Goal: Task Accomplishment & Management: Use online tool/utility

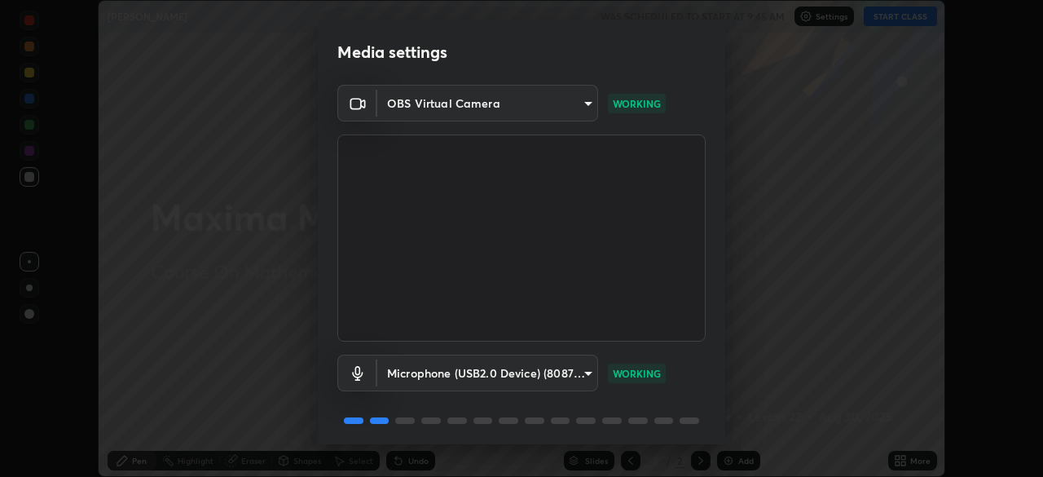
scroll to position [58, 0]
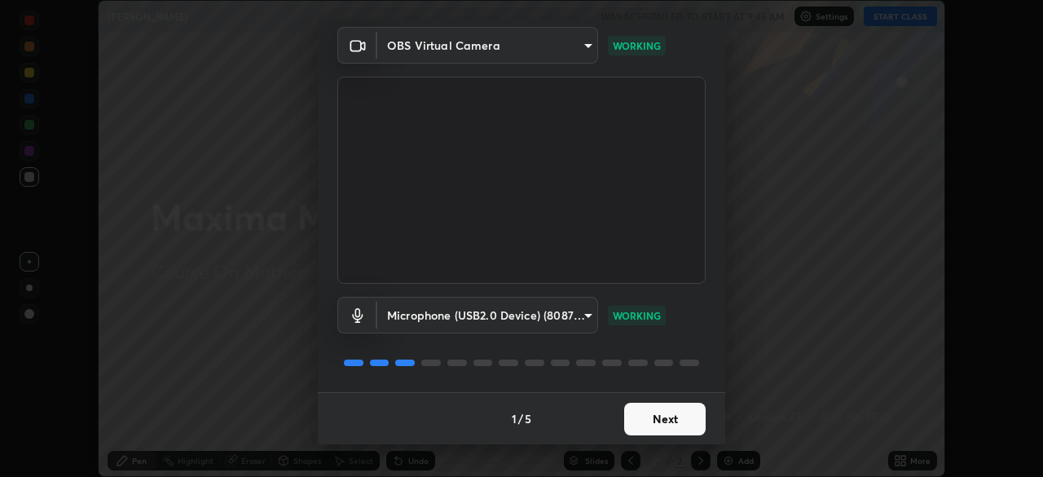
click at [650, 426] on button "Next" at bounding box center [664, 418] width 81 height 33
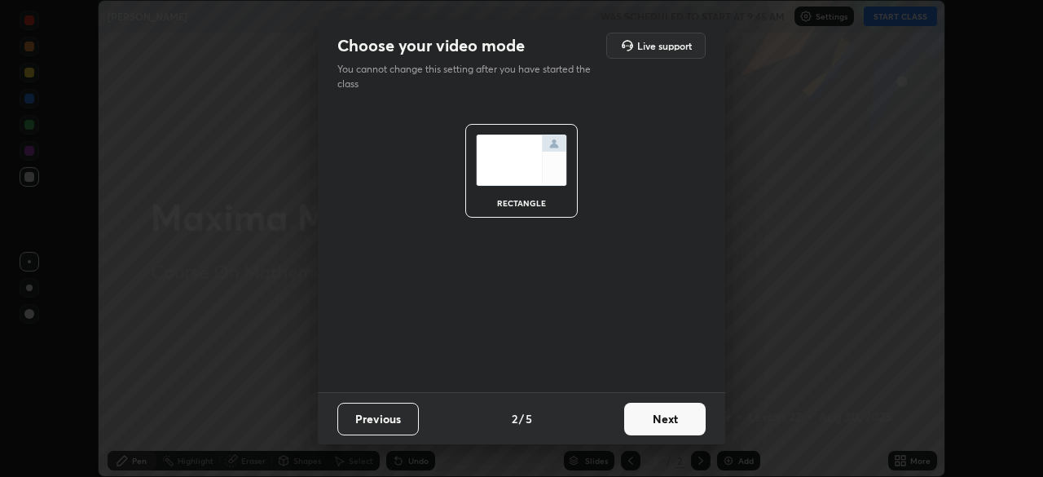
scroll to position [0, 0]
click at [658, 419] on button "Next" at bounding box center [664, 418] width 81 height 33
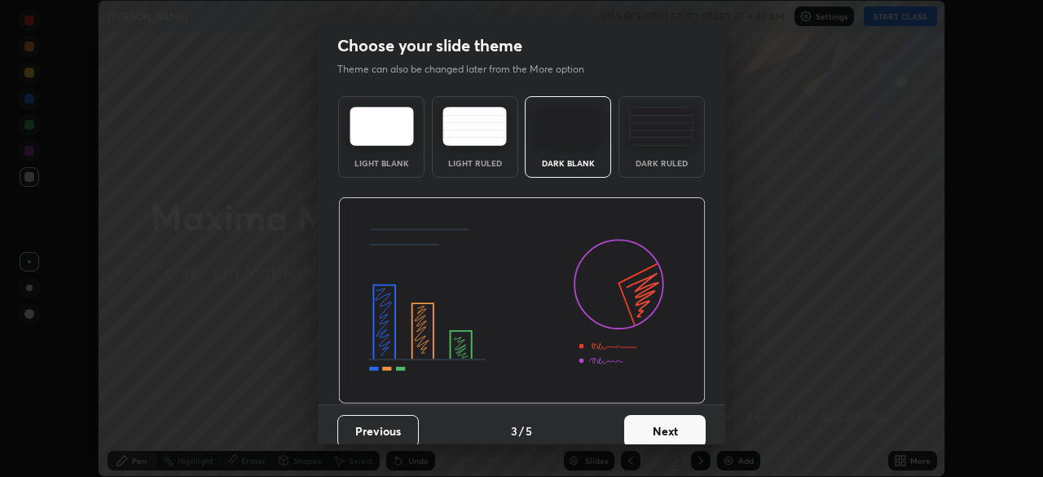
scroll to position [12, 0]
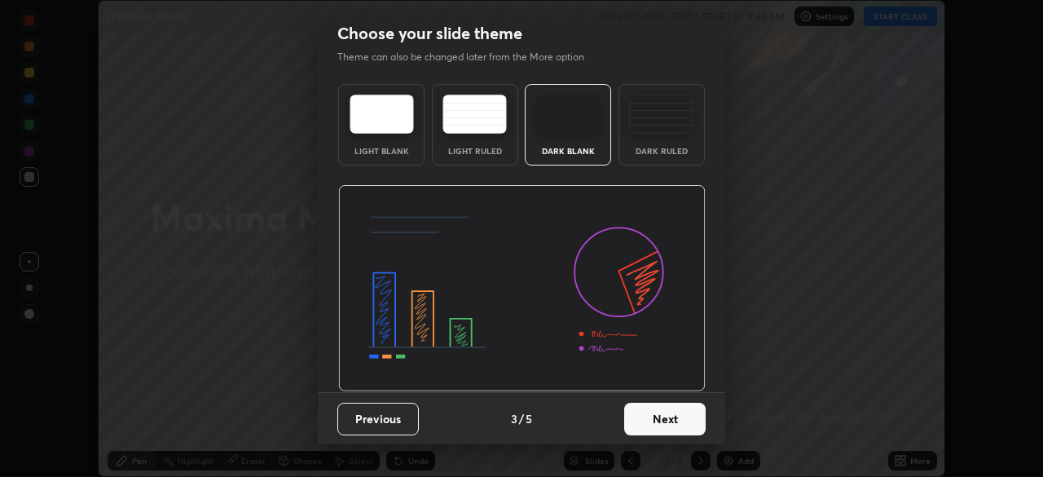
click at [650, 423] on button "Next" at bounding box center [664, 418] width 81 height 33
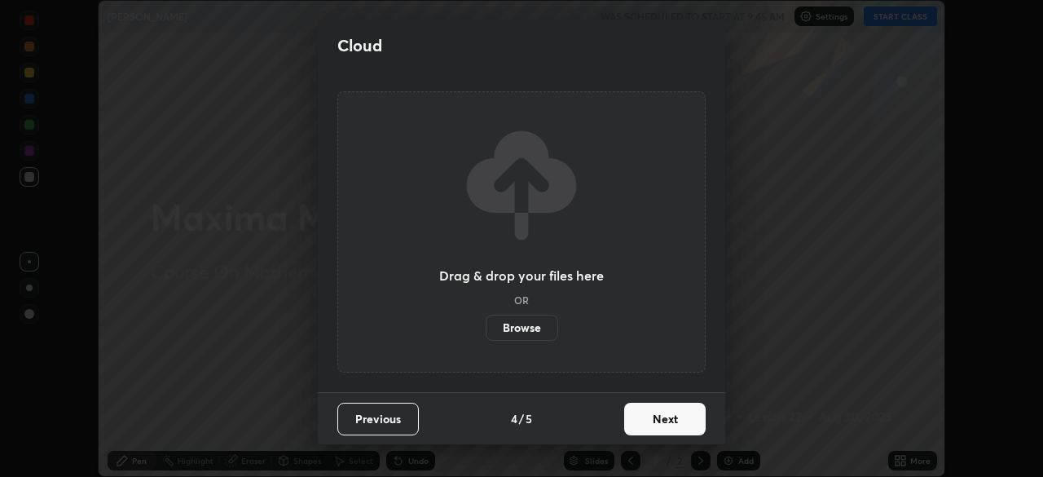
scroll to position [0, 0]
click at [675, 420] on button "Next" at bounding box center [664, 418] width 81 height 33
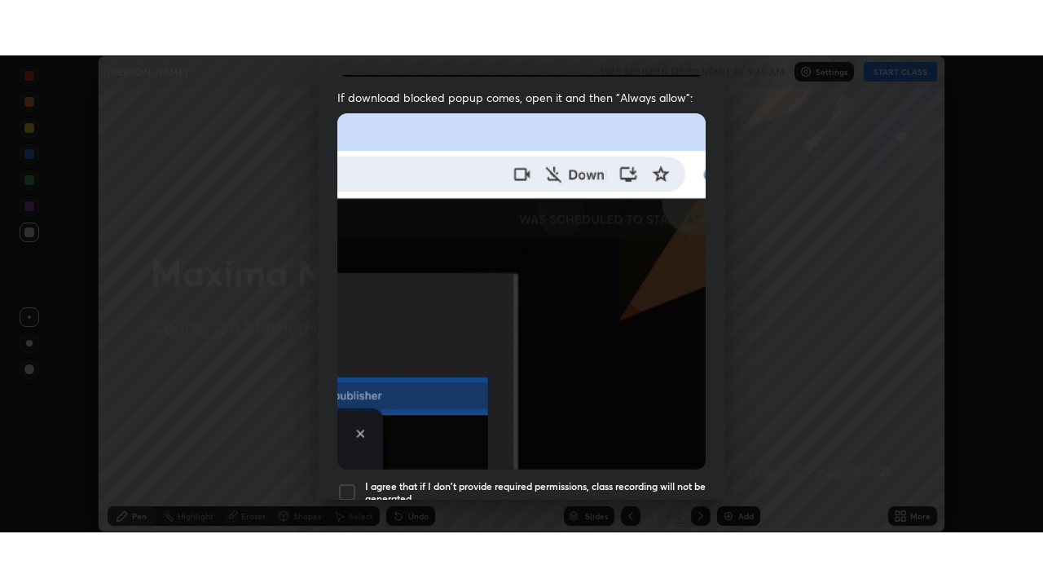
scroll to position [390, 0]
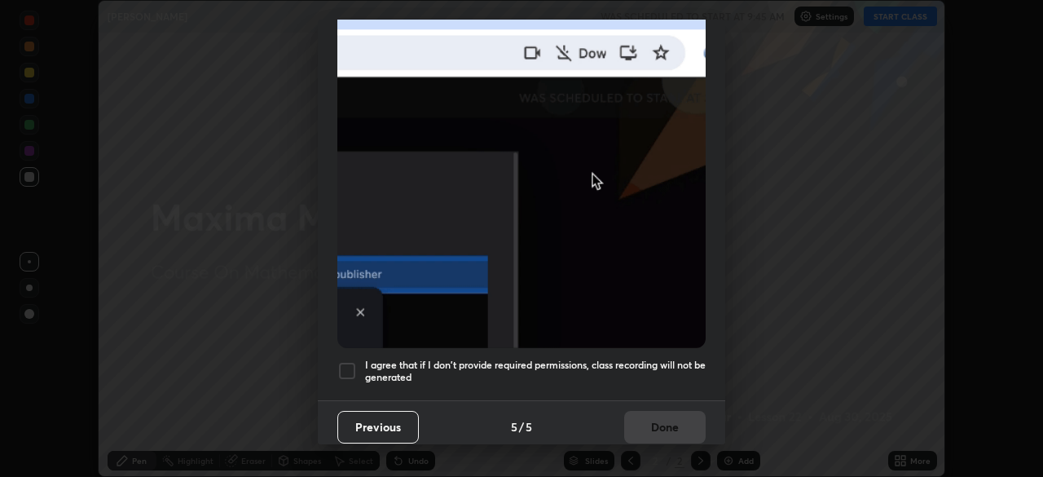
click at [345, 361] on div at bounding box center [347, 371] width 20 height 20
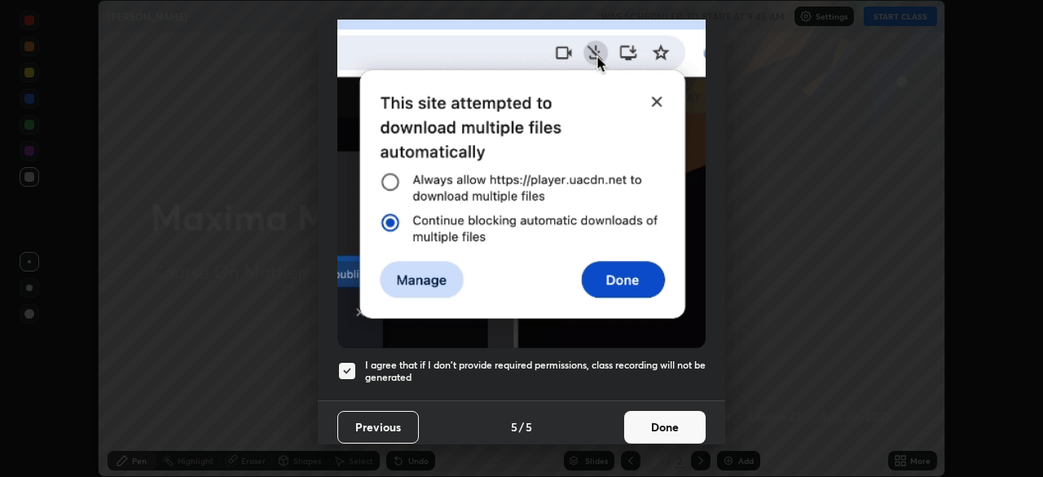
click at [668, 427] on button "Done" at bounding box center [664, 427] width 81 height 33
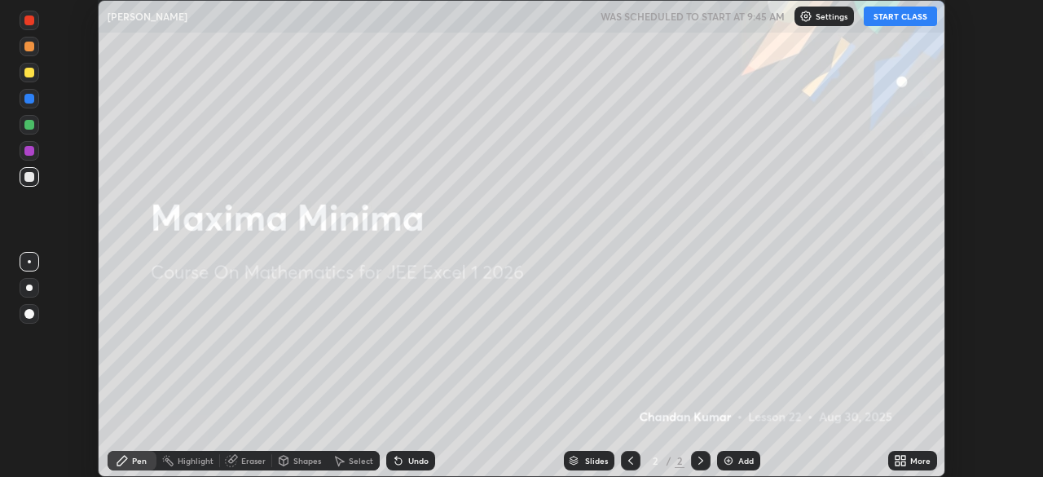
click at [893, 16] on button "START CLASS" at bounding box center [900, 17] width 73 height 20
click at [740, 461] on div "Add" at bounding box center [745, 460] width 15 height 8
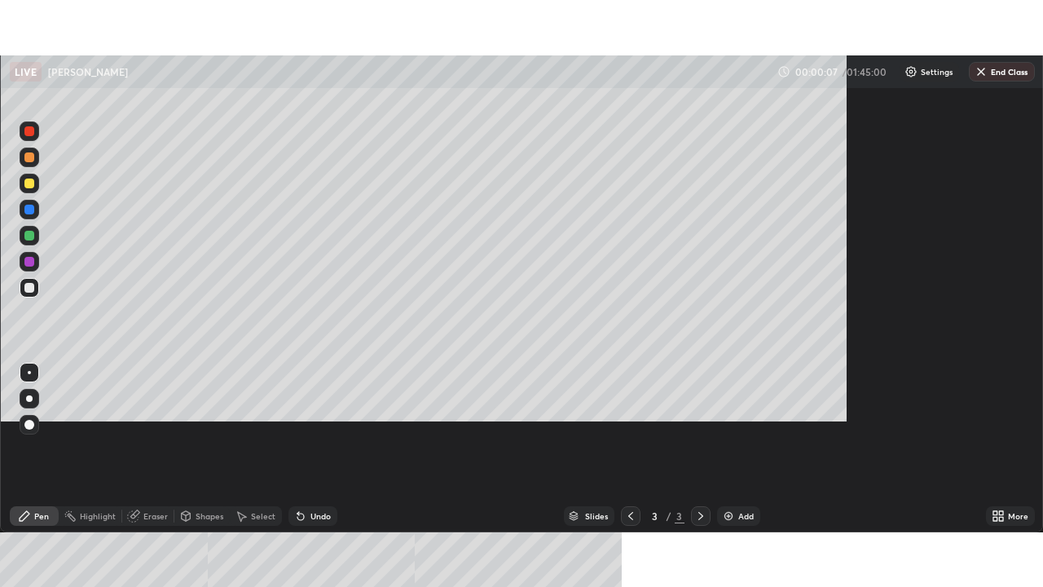
scroll to position [587, 1043]
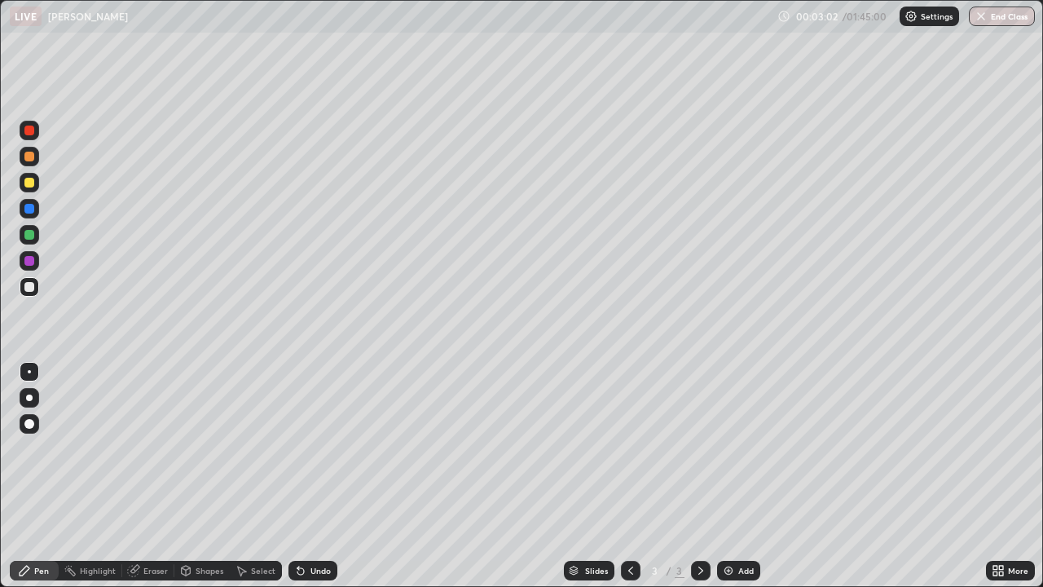
click at [31, 187] on div at bounding box center [29, 183] width 10 height 10
click at [30, 286] on div at bounding box center [29, 287] width 10 height 10
click at [27, 180] on div at bounding box center [29, 183] width 10 height 10
click at [150, 476] on div "Eraser" at bounding box center [155, 570] width 24 height 8
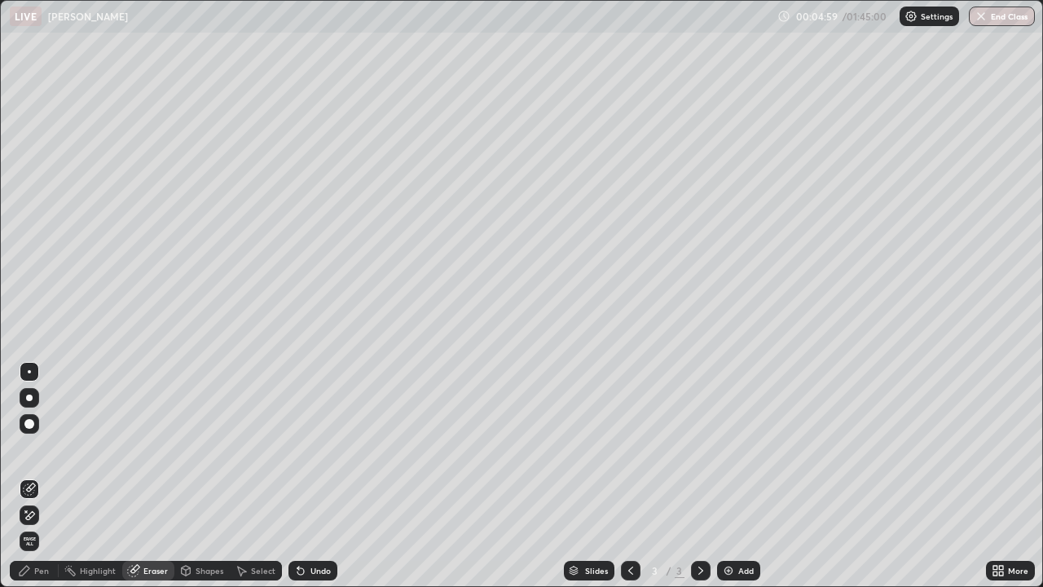
click at [41, 476] on div "Pen" at bounding box center [41, 570] width 15 height 8
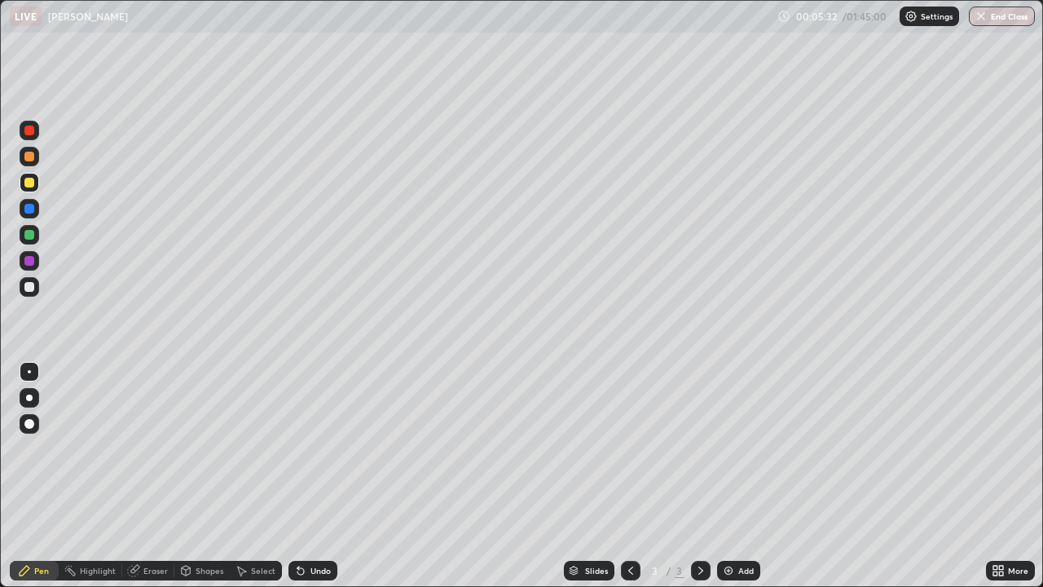
click at [310, 476] on div "Undo" at bounding box center [320, 570] width 20 height 8
click at [31, 257] on div at bounding box center [29, 261] width 10 height 10
click at [739, 476] on div "Add" at bounding box center [738, 570] width 43 height 20
click at [25, 288] on div at bounding box center [29, 287] width 10 height 10
click at [146, 476] on div "Eraser" at bounding box center [155, 570] width 24 height 8
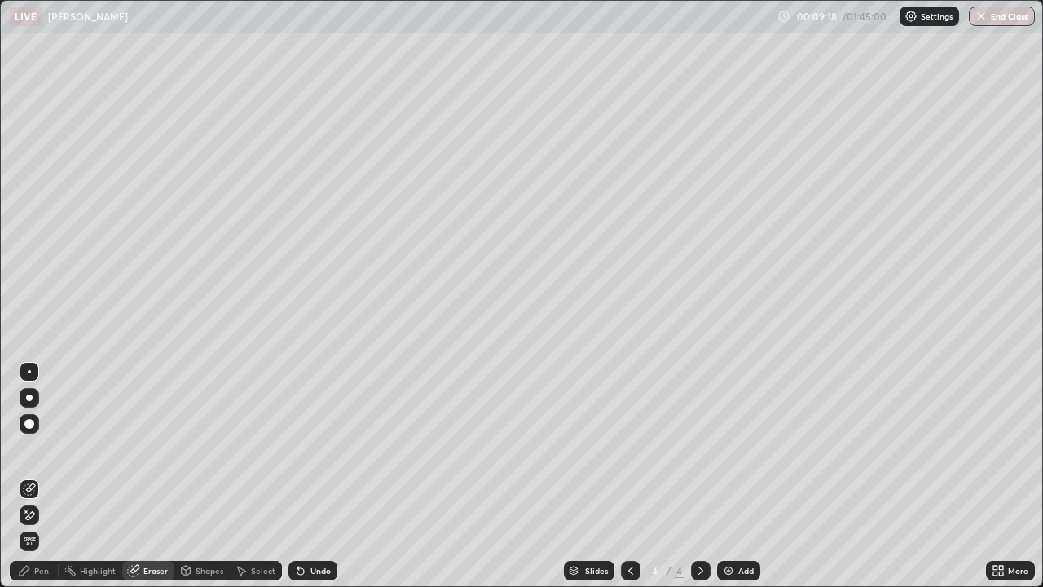
click at [29, 423] on div at bounding box center [29, 424] width 10 height 10
click at [29, 476] on icon at bounding box center [24, 570] width 13 height 13
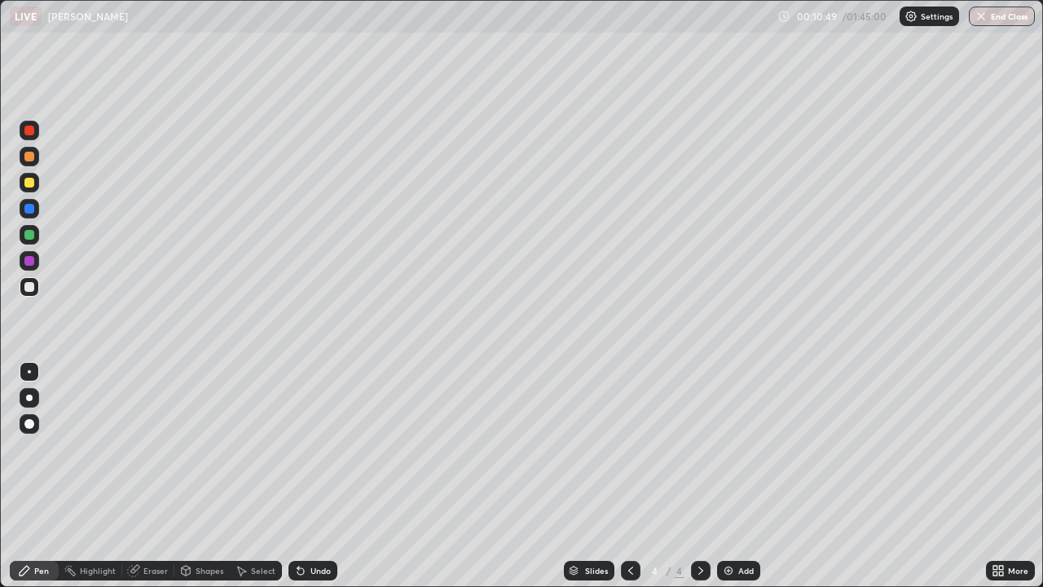
click at [305, 476] on div "Undo" at bounding box center [312, 570] width 49 height 20
click at [738, 476] on div "Add" at bounding box center [745, 570] width 15 height 8
click at [156, 476] on div "Eraser" at bounding box center [155, 570] width 24 height 8
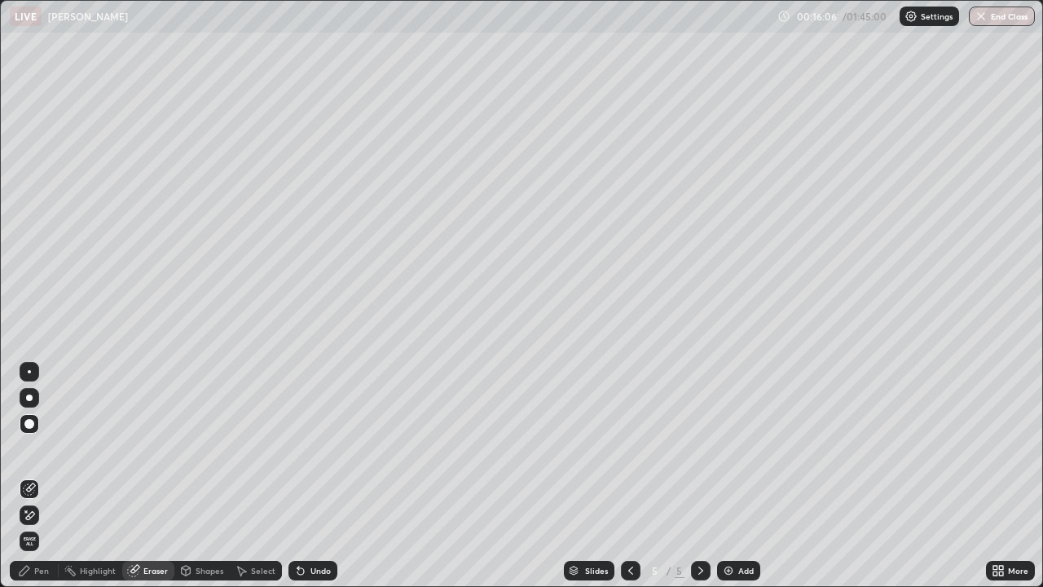
click at [46, 476] on div "Pen" at bounding box center [41, 570] width 15 height 8
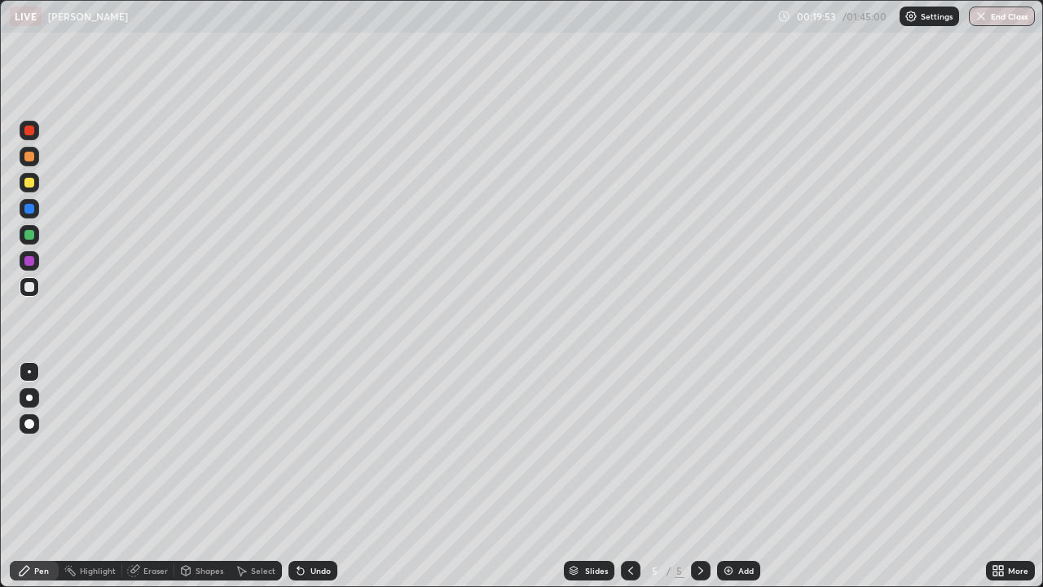
click at [297, 476] on icon at bounding box center [298, 567] width 2 height 2
click at [33, 180] on div at bounding box center [29, 183] width 10 height 10
click at [731, 476] on img at bounding box center [728, 570] width 13 height 13
click at [28, 159] on div at bounding box center [29, 157] width 10 height 10
click at [28, 183] on div at bounding box center [29, 183] width 10 height 10
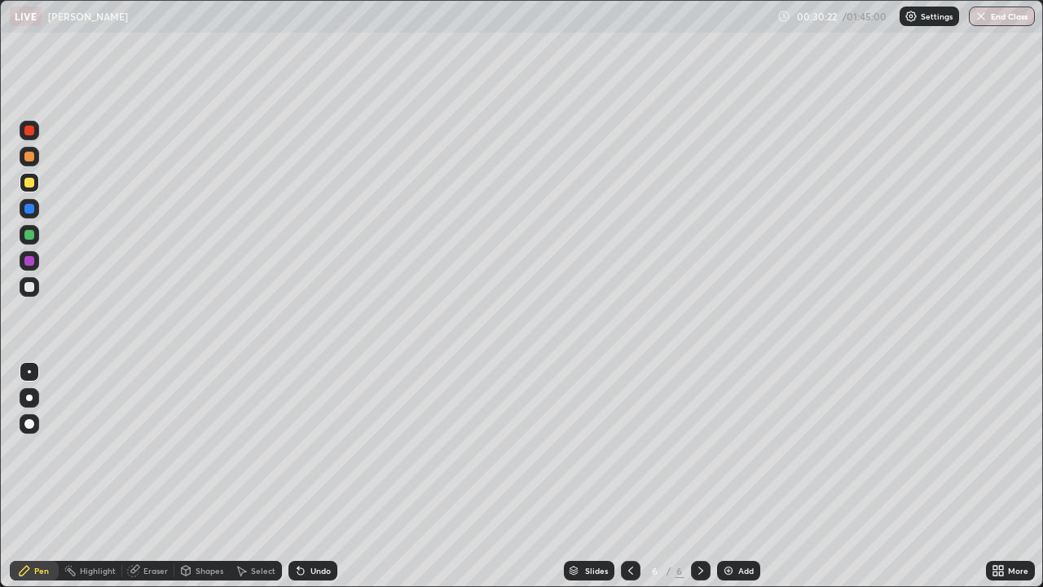
click at [33, 205] on div at bounding box center [29, 209] width 10 height 10
click at [28, 282] on div at bounding box center [29, 287] width 10 height 10
click at [152, 476] on div "Eraser" at bounding box center [155, 570] width 24 height 8
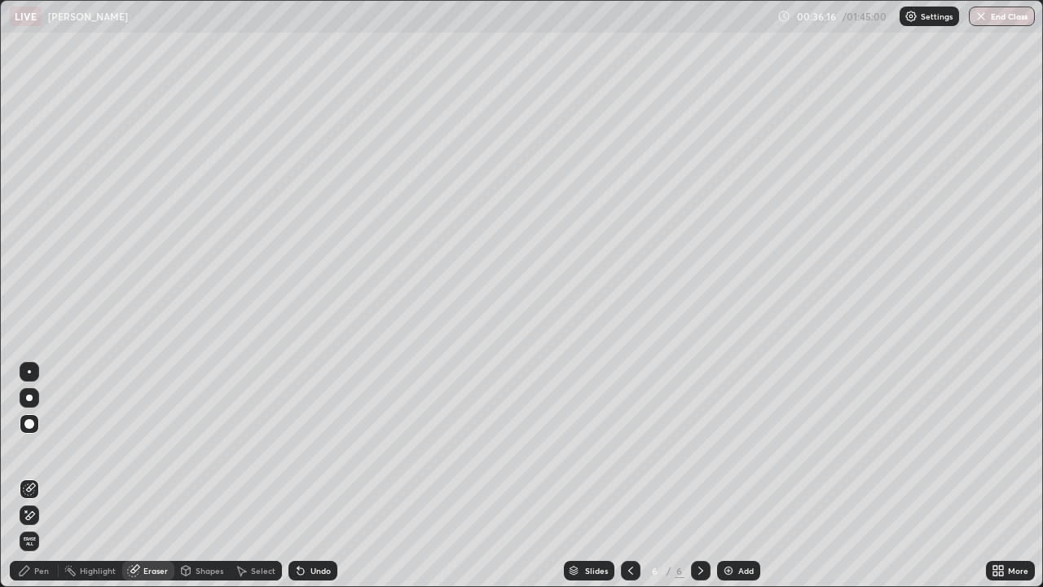
click at [29, 476] on icon at bounding box center [29, 515] width 13 height 14
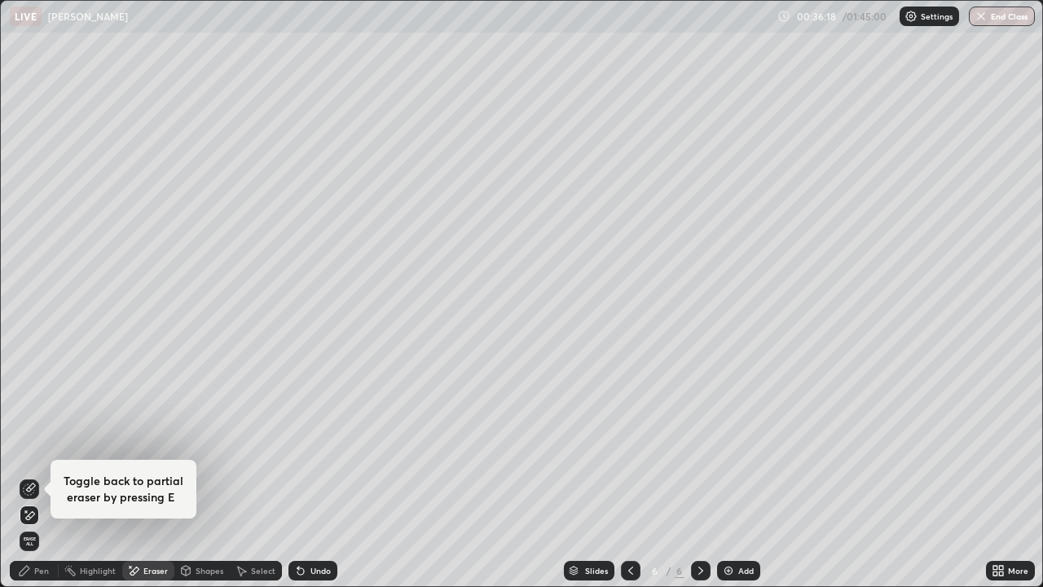
click at [29, 476] on icon at bounding box center [29, 488] width 13 height 13
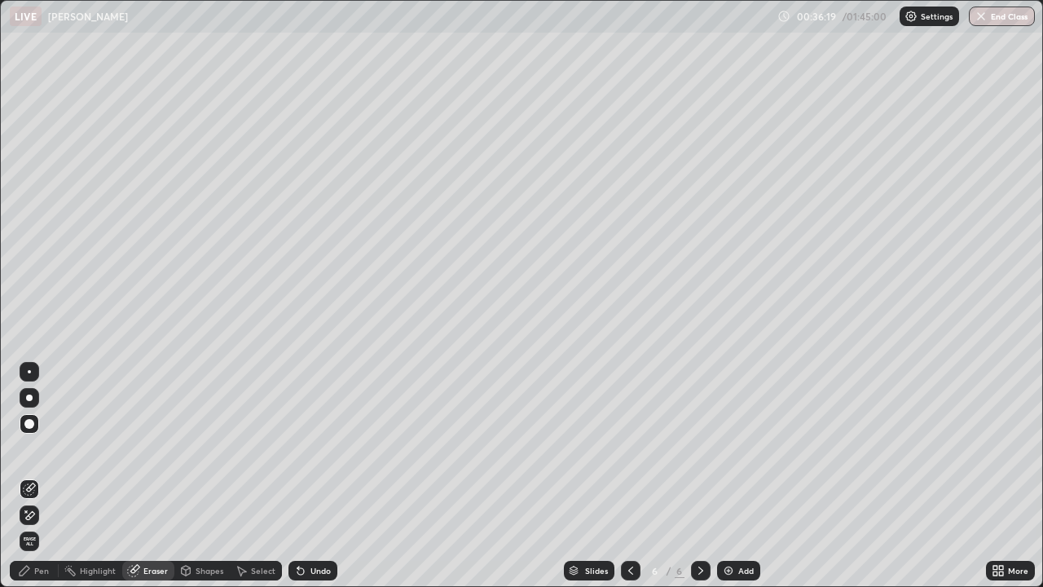
click at [39, 476] on div "Pen" at bounding box center [41, 570] width 15 height 8
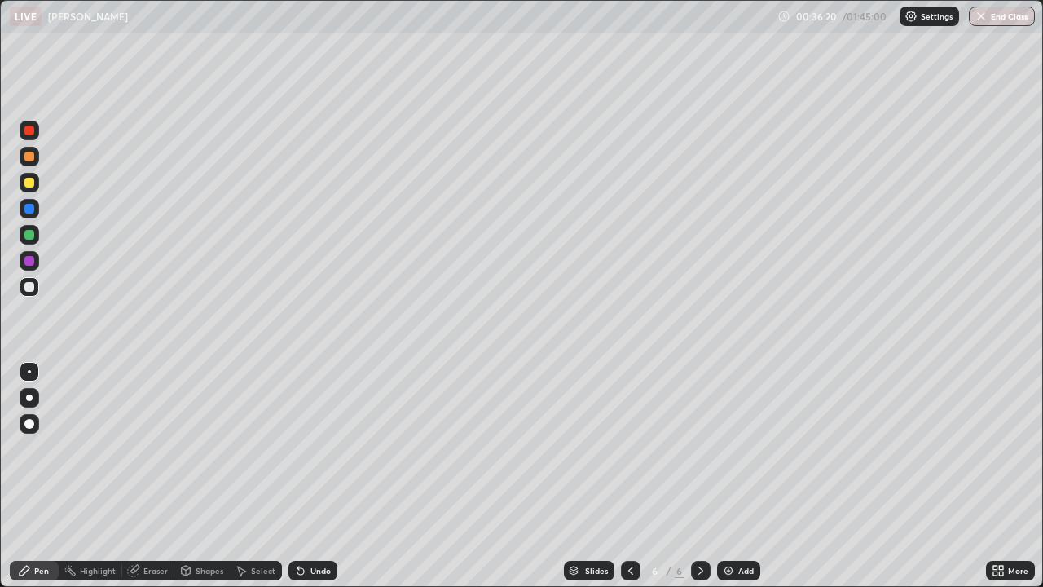
click at [154, 476] on div "Eraser" at bounding box center [155, 570] width 24 height 8
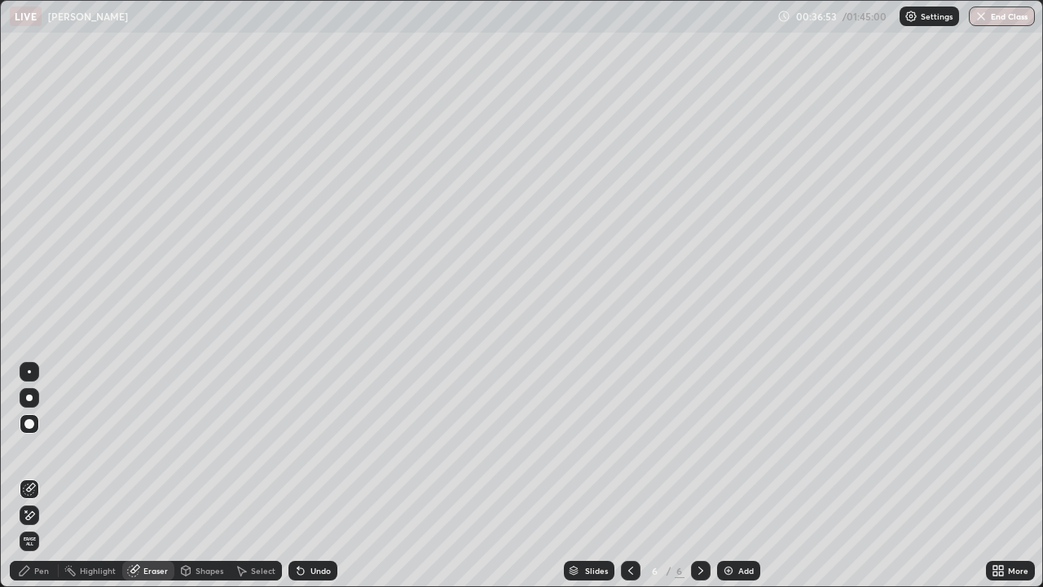
click at [40, 476] on div "Pen" at bounding box center [41, 570] width 15 height 8
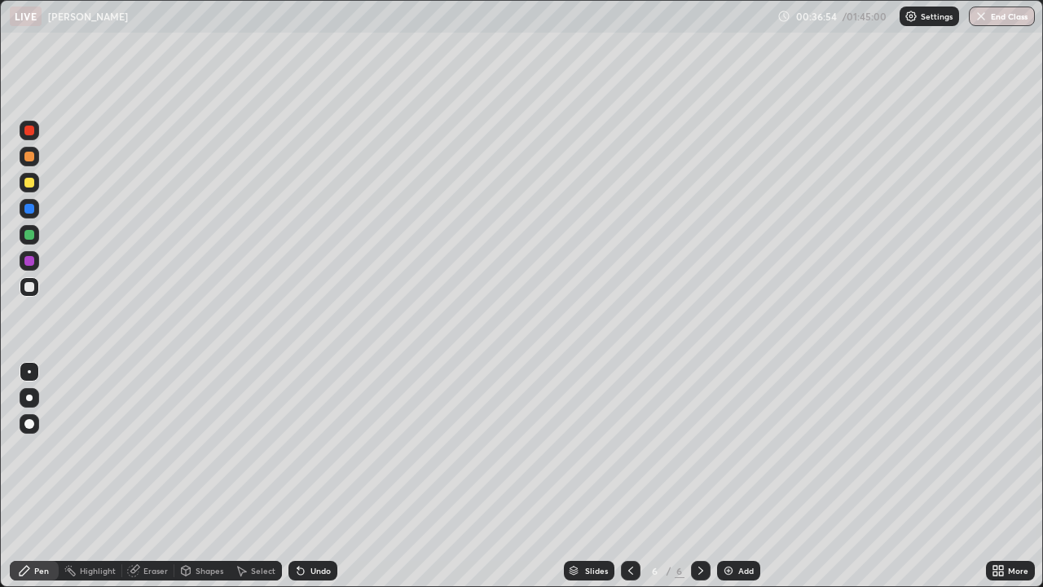
click at [32, 184] on div at bounding box center [29, 183] width 10 height 10
click at [37, 231] on div at bounding box center [30, 235] width 20 height 20
click at [143, 476] on div "Eraser" at bounding box center [155, 570] width 24 height 8
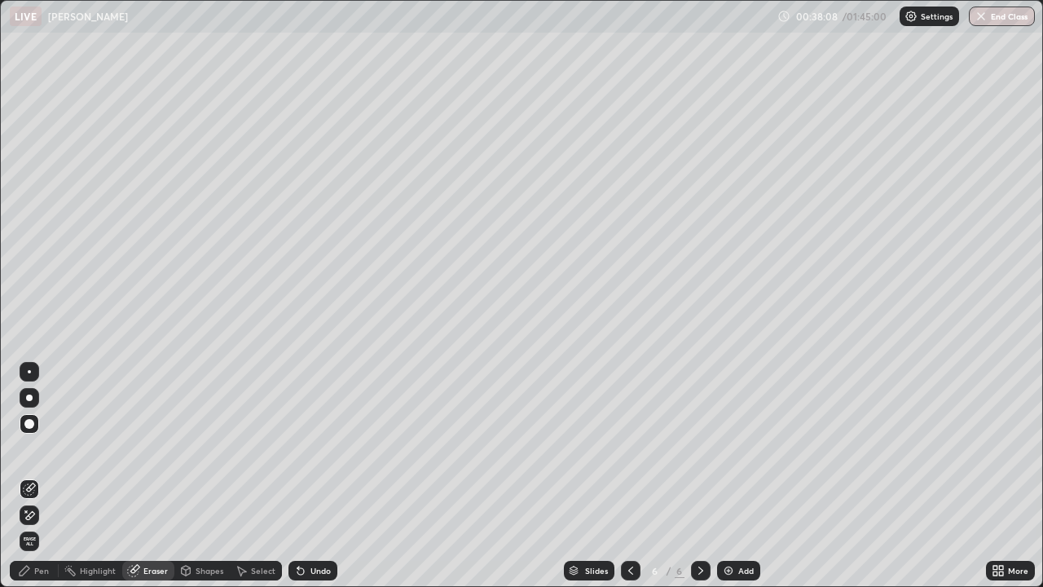
click at [42, 476] on div "Pen" at bounding box center [41, 570] width 15 height 8
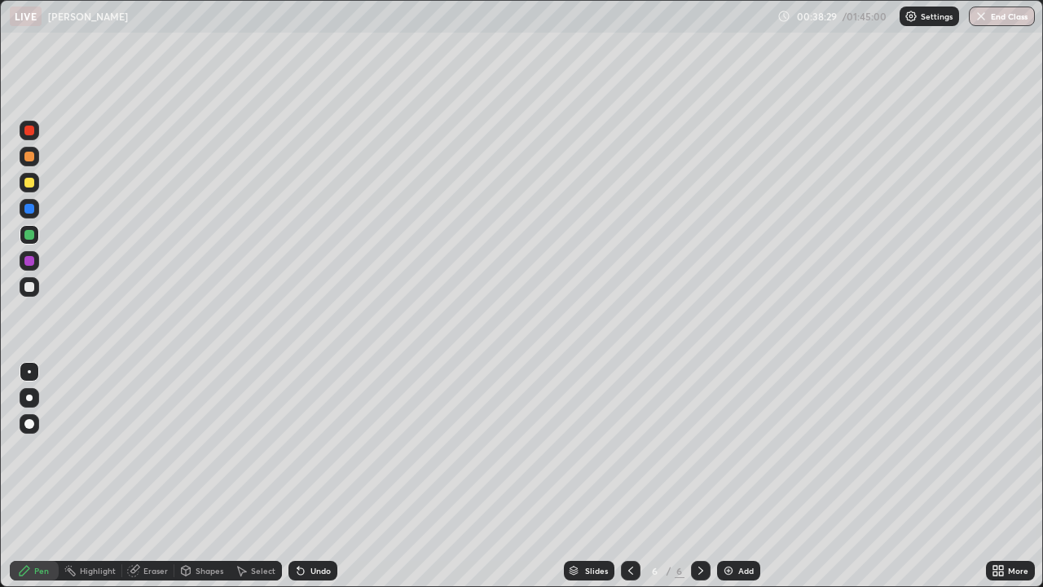
click at [143, 476] on div "Eraser" at bounding box center [155, 570] width 24 height 8
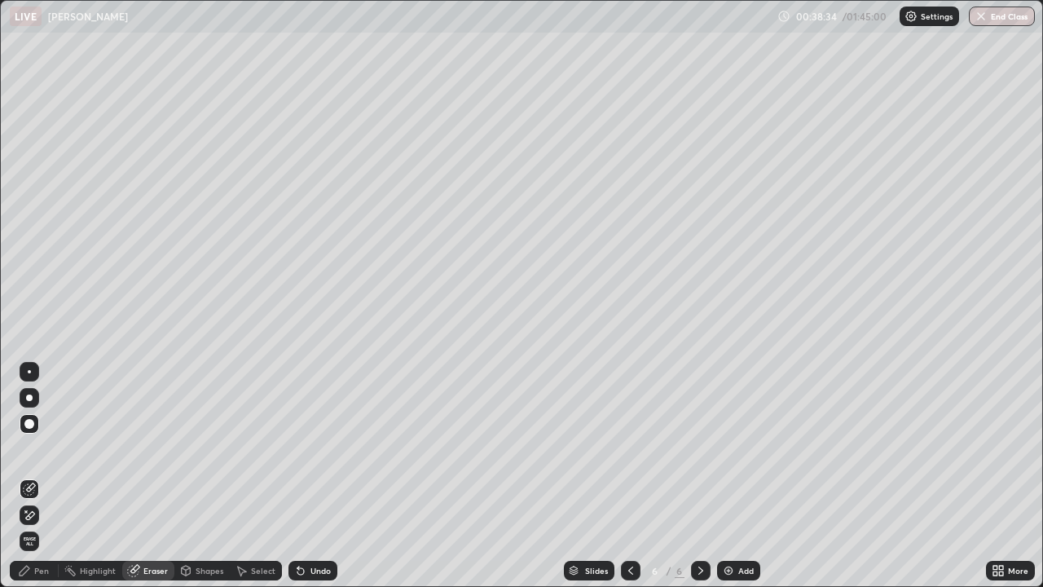
click at [44, 476] on div "Pen" at bounding box center [41, 570] width 15 height 8
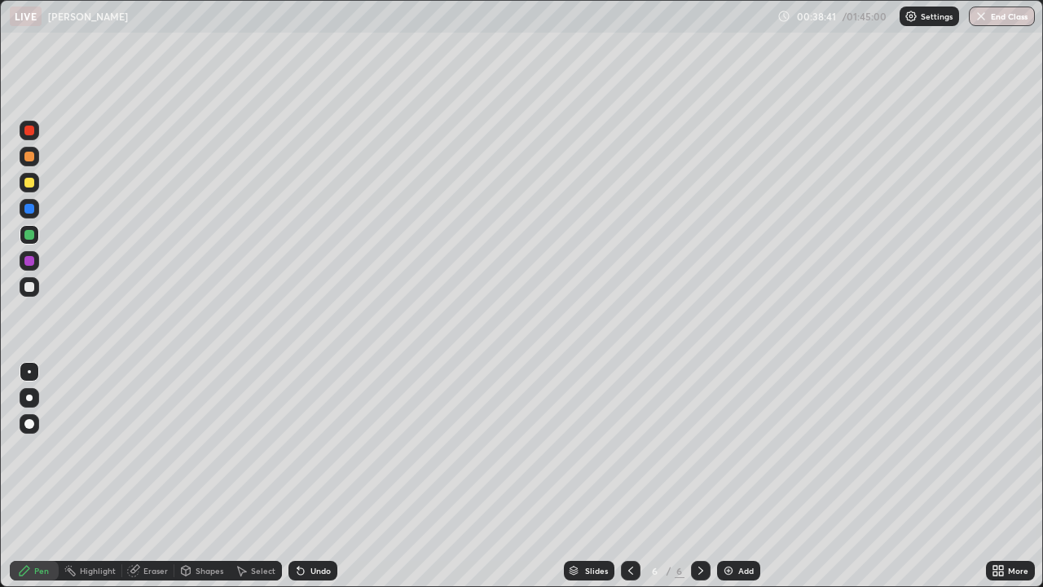
click at [29, 287] on div at bounding box center [29, 287] width 10 height 10
click at [25, 235] on div at bounding box center [29, 235] width 10 height 10
click at [726, 476] on img at bounding box center [728, 570] width 13 height 13
click at [24, 288] on div at bounding box center [29, 287] width 10 height 10
click at [26, 235] on div at bounding box center [29, 235] width 10 height 10
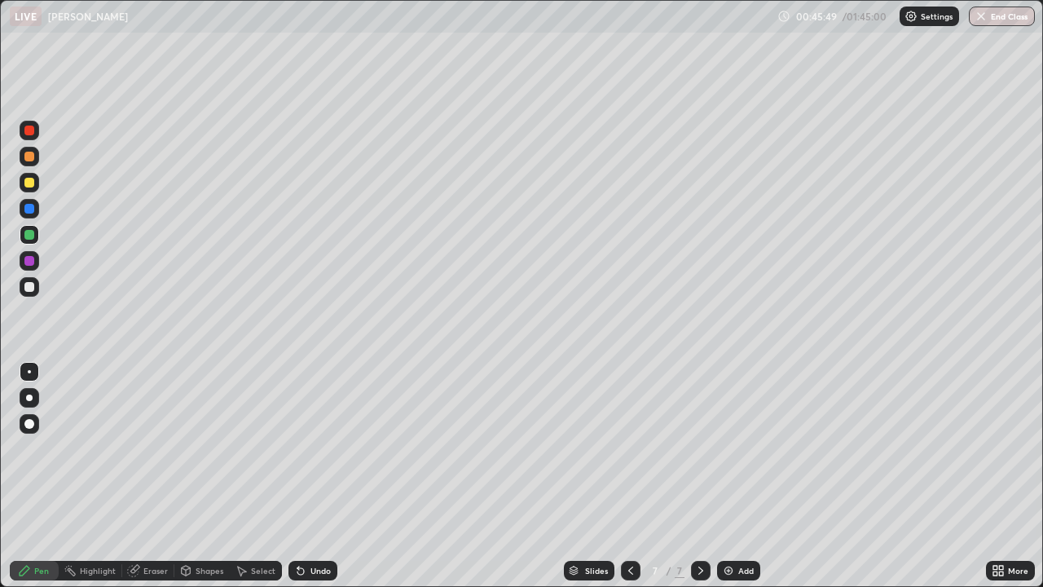
click at [31, 181] on div at bounding box center [29, 183] width 10 height 10
click at [29, 284] on div at bounding box center [29, 287] width 10 height 10
click at [28, 260] on div at bounding box center [29, 261] width 10 height 10
click at [31, 284] on div at bounding box center [29, 287] width 10 height 10
click at [148, 476] on div "Eraser" at bounding box center [155, 570] width 24 height 8
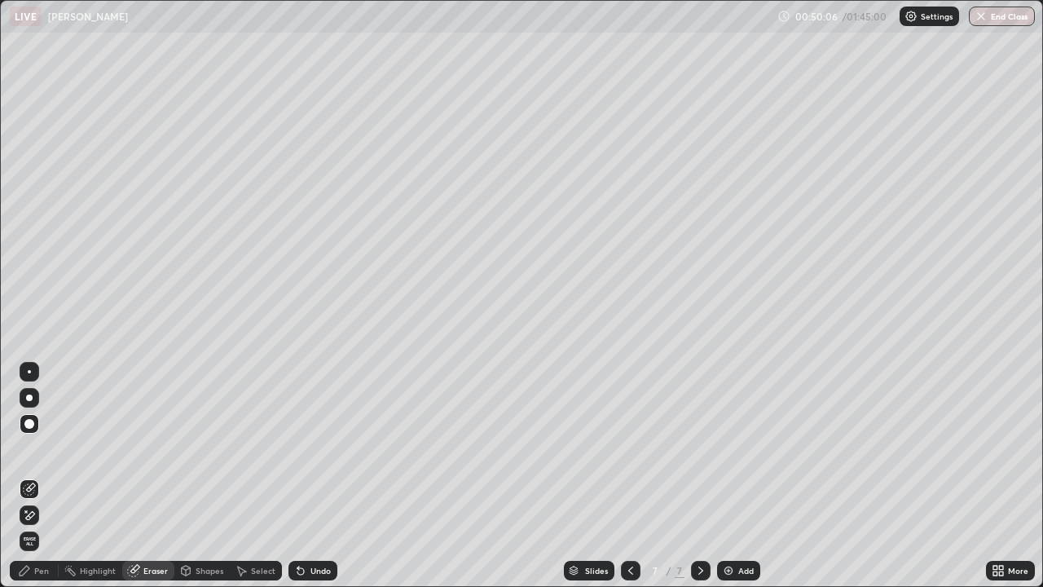
click at [38, 476] on div "Pen" at bounding box center [41, 570] width 15 height 8
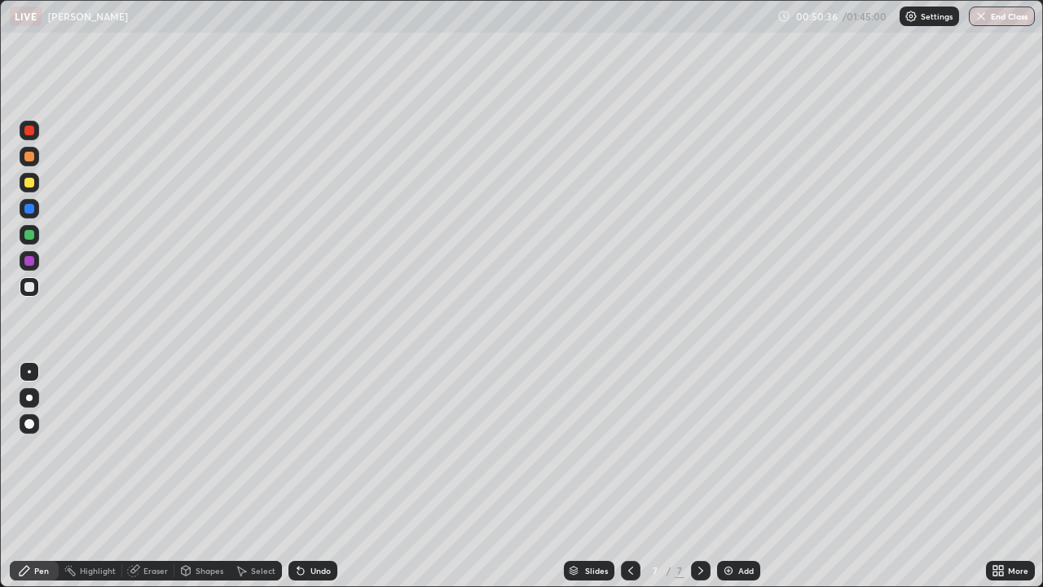
click at [33, 259] on div at bounding box center [29, 261] width 10 height 10
click at [24, 282] on div at bounding box center [30, 287] width 20 height 20
click at [33, 204] on div at bounding box center [29, 209] width 10 height 10
click at [29, 262] on div at bounding box center [29, 261] width 10 height 10
click at [26, 181] on div at bounding box center [29, 183] width 10 height 10
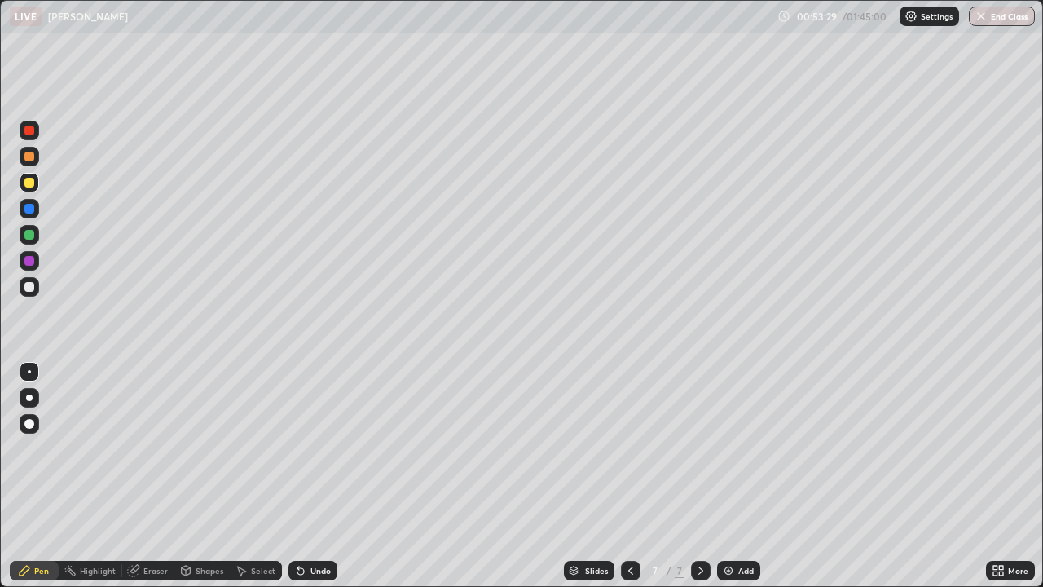
click at [26, 133] on div at bounding box center [29, 130] width 10 height 10
click at [25, 134] on div at bounding box center [29, 130] width 10 height 10
click at [28, 184] on div at bounding box center [29, 183] width 10 height 10
click at [33, 208] on div at bounding box center [29, 209] width 10 height 10
click at [29, 134] on div at bounding box center [29, 130] width 10 height 10
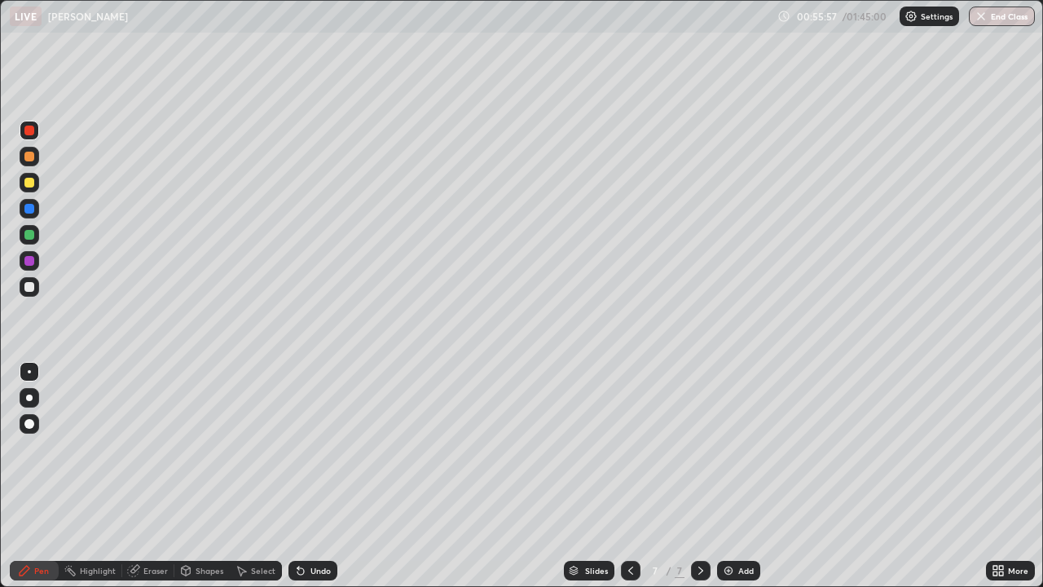
click at [136, 476] on icon at bounding box center [133, 570] width 11 height 11
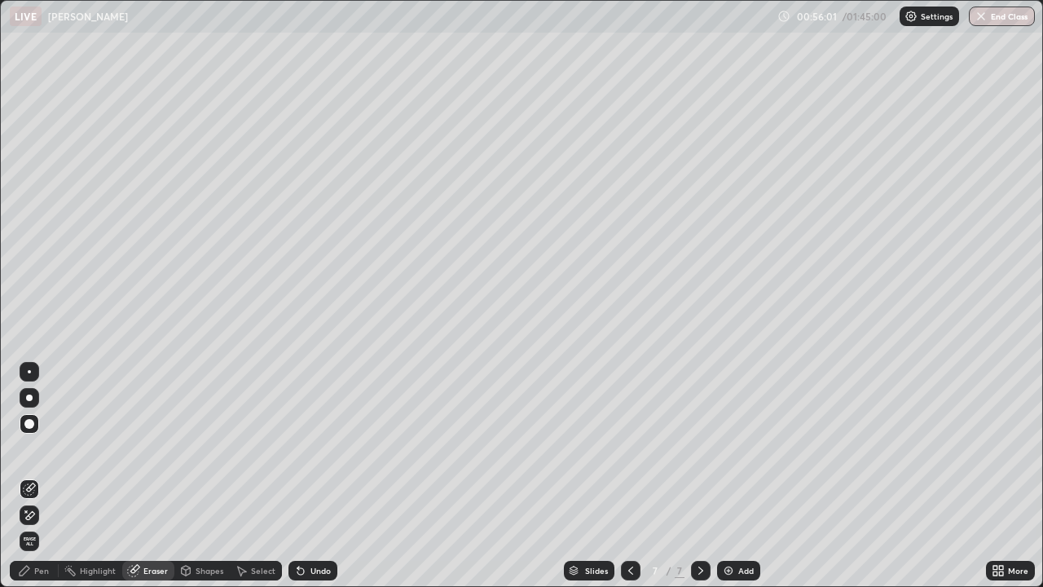
click at [40, 476] on div "Pen" at bounding box center [41, 570] width 15 height 8
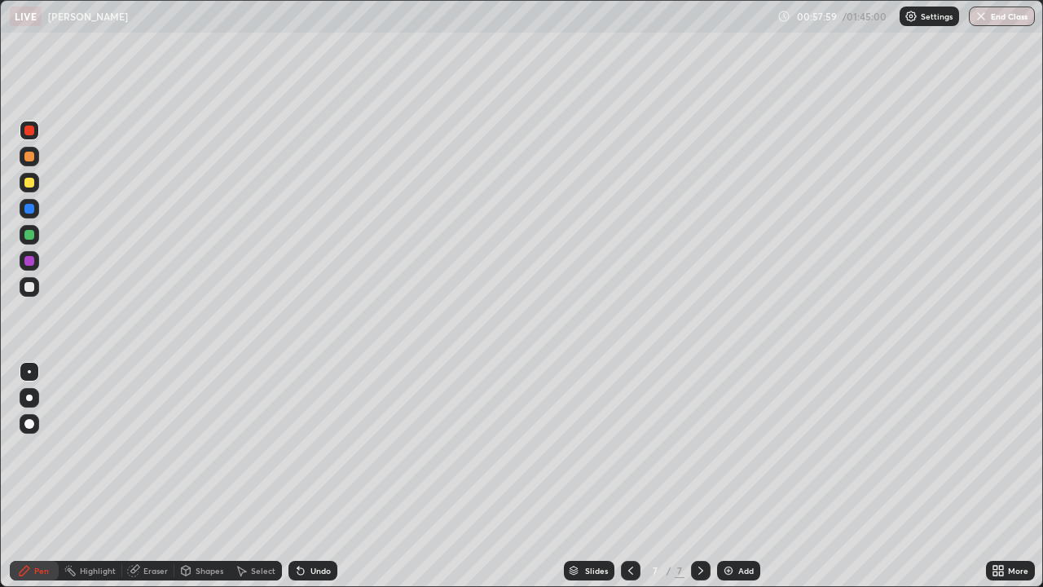
click at [33, 290] on div at bounding box center [29, 287] width 10 height 10
click at [30, 131] on div at bounding box center [29, 130] width 10 height 10
click at [156, 476] on div "Eraser" at bounding box center [155, 570] width 24 height 8
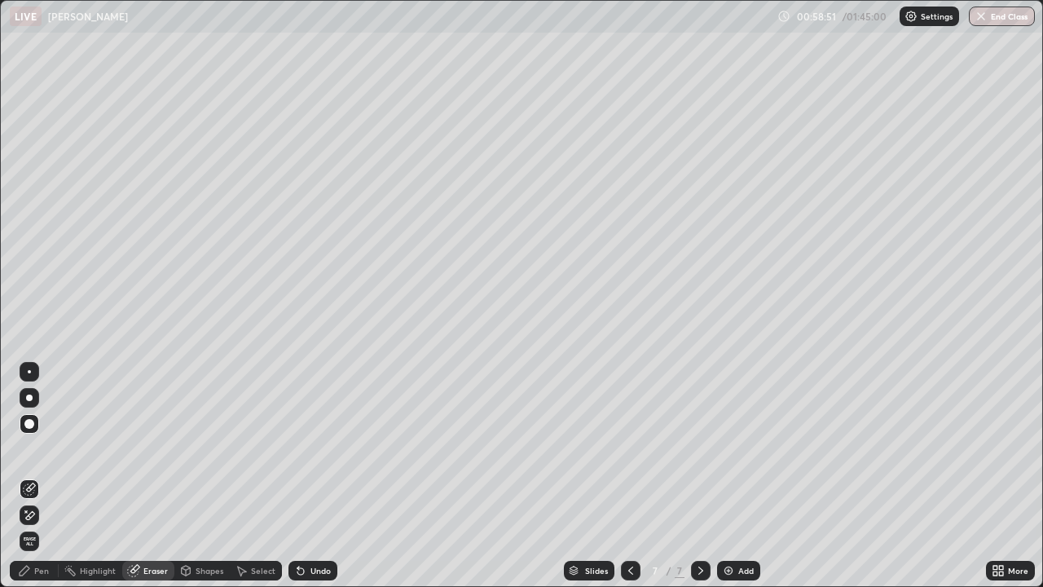
click at [49, 476] on div "Pen" at bounding box center [34, 570] width 49 height 20
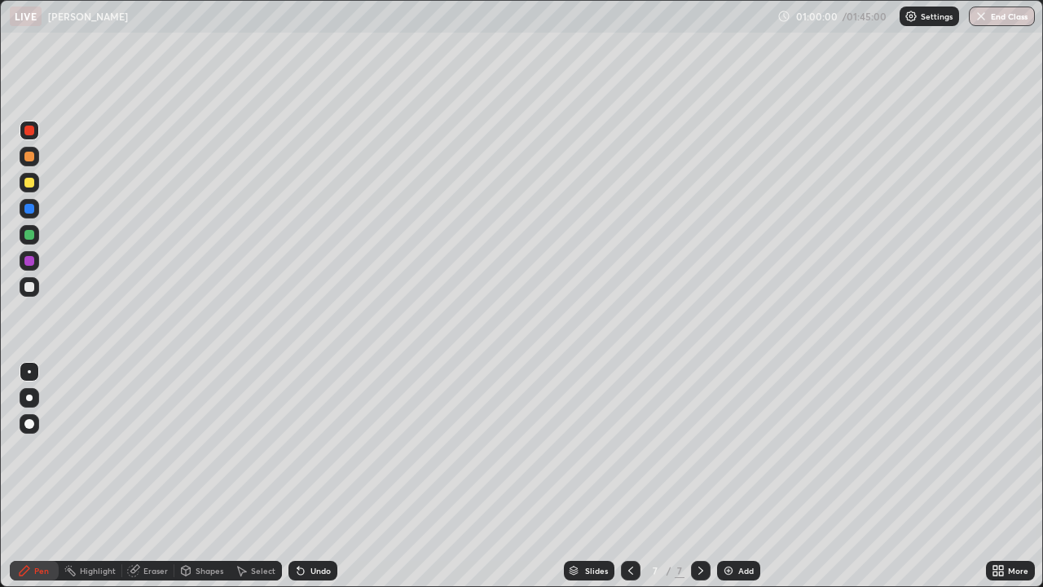
click at [138, 476] on icon at bounding box center [133, 570] width 13 height 13
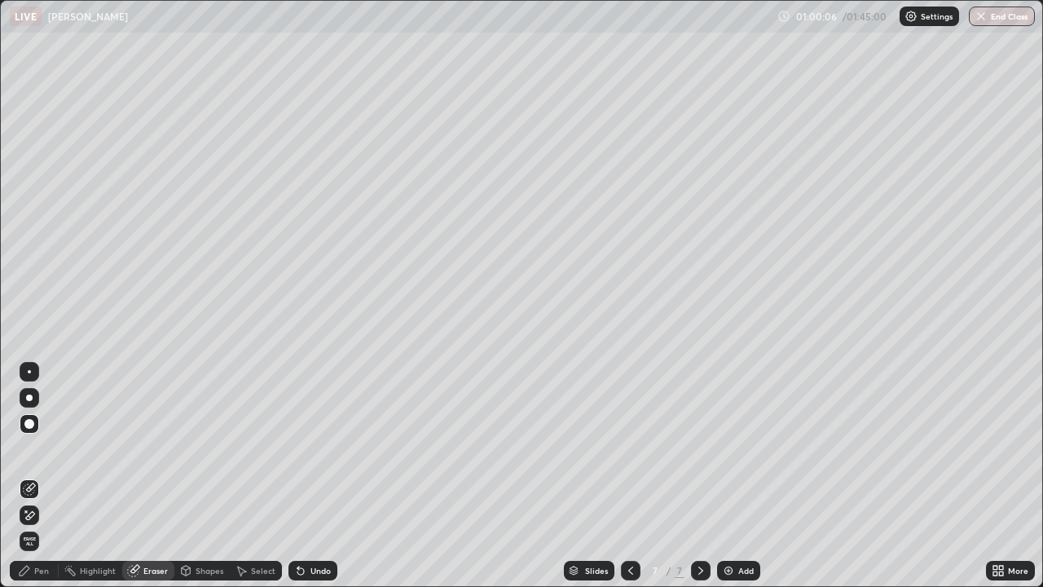
click at [33, 476] on div "Pen" at bounding box center [34, 570] width 49 height 20
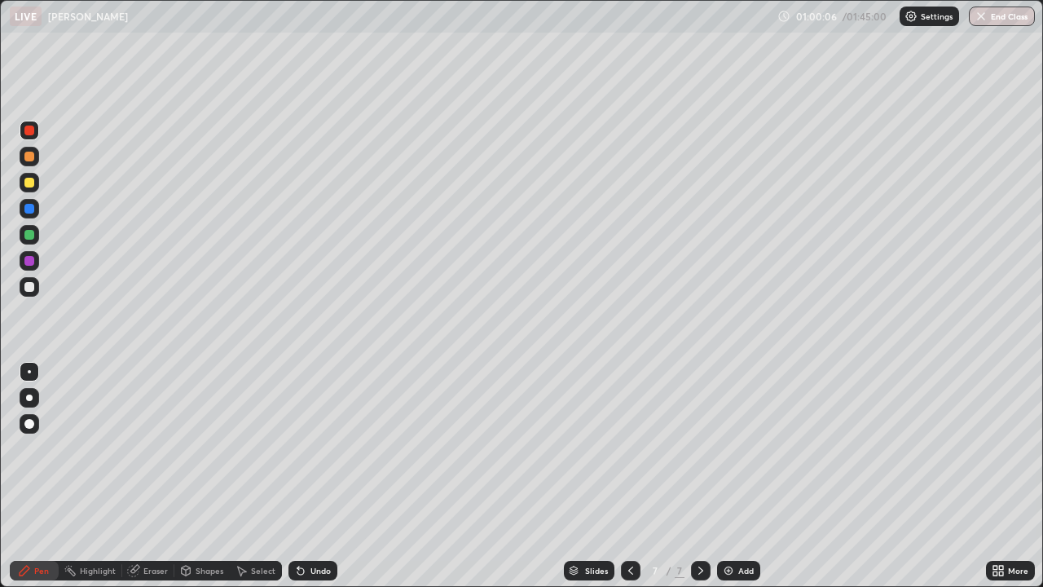
click at [29, 476] on icon at bounding box center [24, 570] width 13 height 13
click at [140, 476] on div "Eraser" at bounding box center [148, 570] width 52 height 20
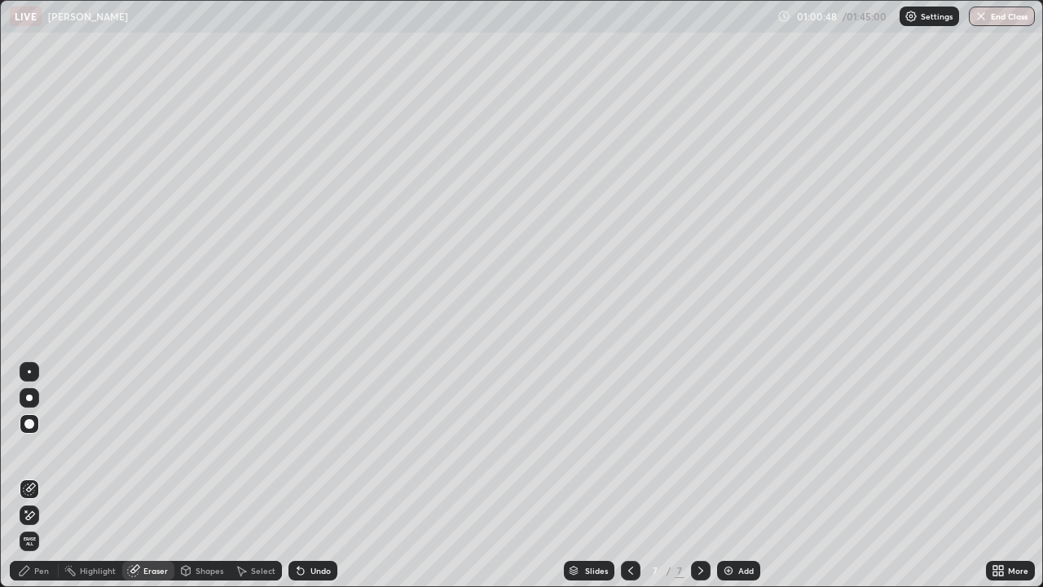
click at [42, 476] on div "Pen" at bounding box center [41, 570] width 15 height 8
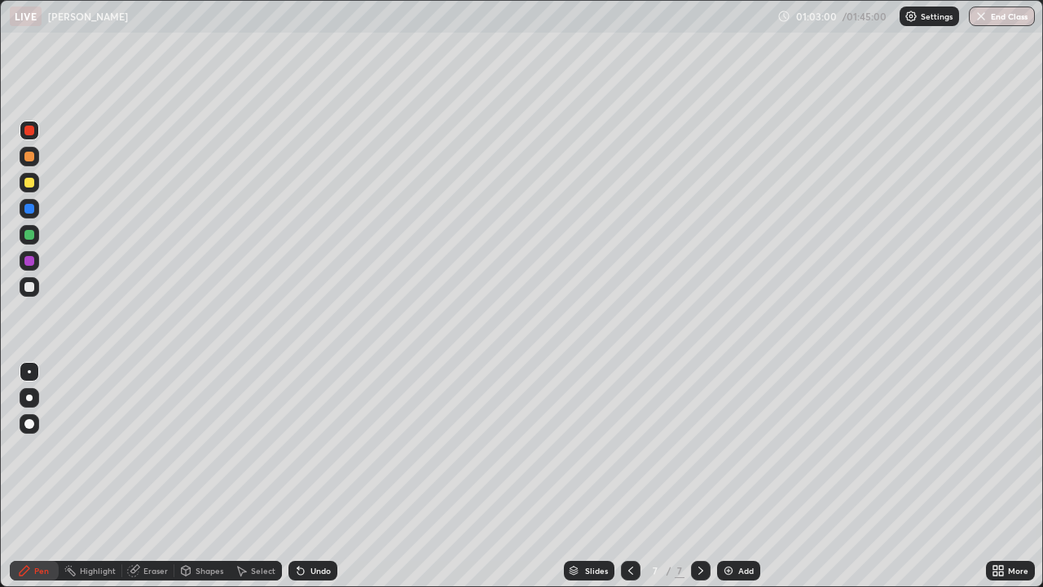
click at [735, 476] on div "Add" at bounding box center [738, 570] width 43 height 20
click at [29, 288] on div at bounding box center [29, 287] width 10 height 10
click at [149, 476] on div "Eraser" at bounding box center [155, 570] width 24 height 8
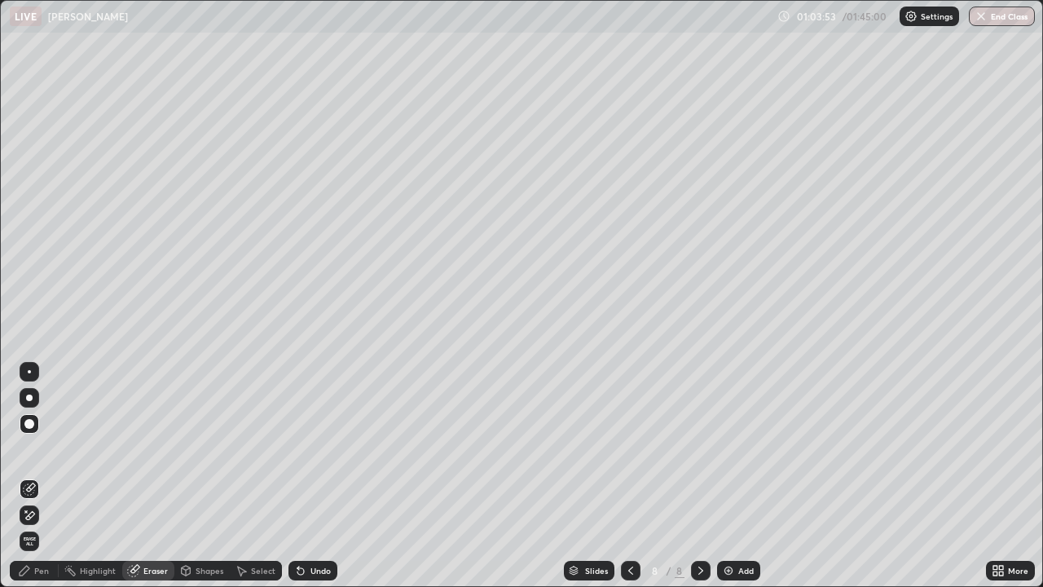
click at [39, 476] on div "Pen" at bounding box center [41, 570] width 15 height 8
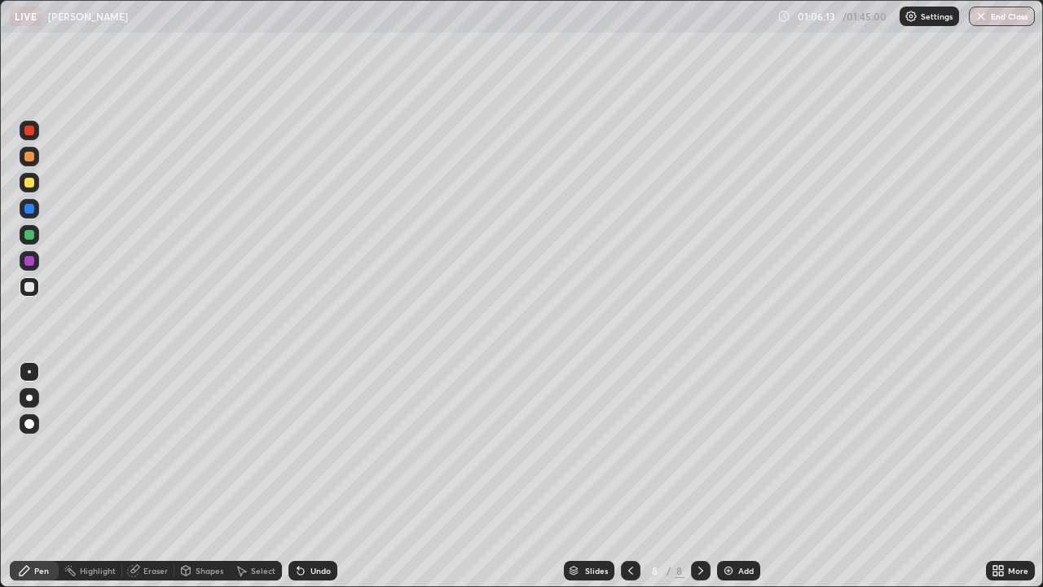
click at [25, 180] on div at bounding box center [29, 183] width 10 height 10
click at [28, 208] on div at bounding box center [29, 209] width 10 height 10
click at [732, 476] on img at bounding box center [728, 570] width 13 height 13
click at [31, 288] on div at bounding box center [29, 287] width 10 height 10
click at [29, 186] on div at bounding box center [29, 183] width 10 height 10
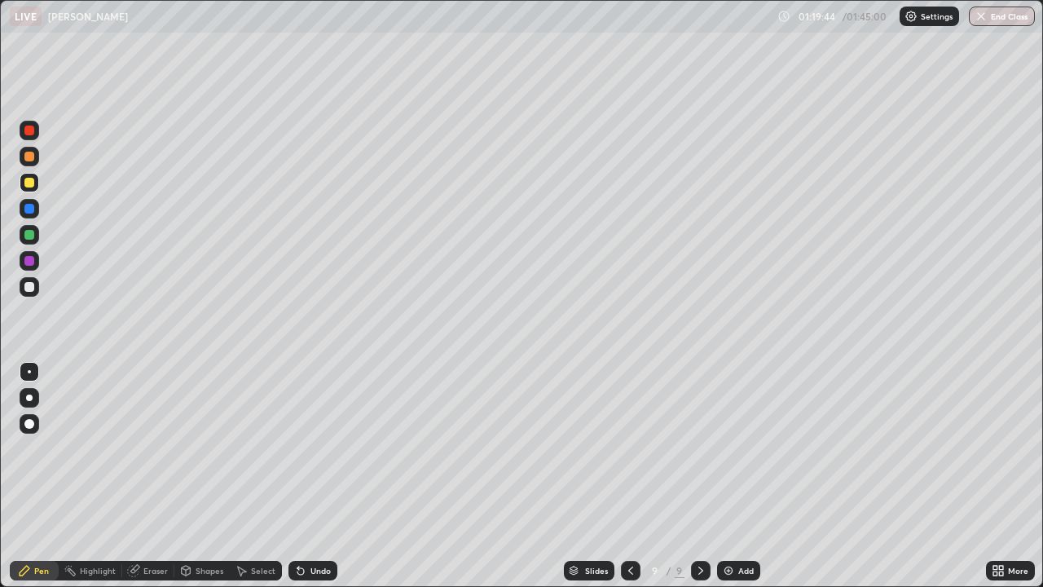
click at [30, 264] on div at bounding box center [29, 261] width 10 height 10
click at [27, 211] on div at bounding box center [29, 209] width 10 height 10
click at [733, 476] on div "Add" at bounding box center [738, 570] width 43 height 20
click at [26, 284] on div at bounding box center [29, 287] width 10 height 10
click at [297, 476] on icon at bounding box center [298, 567] width 2 height 2
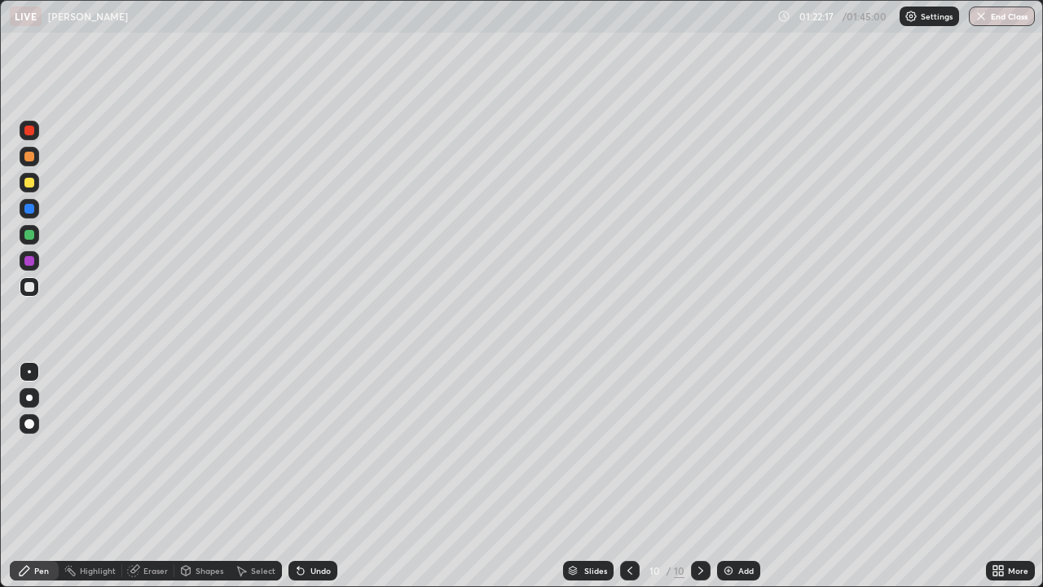
click at [323, 476] on div "Undo" at bounding box center [320, 570] width 20 height 8
click at [315, 476] on div "Undo" at bounding box center [320, 570] width 20 height 8
click at [319, 476] on div "Undo" at bounding box center [312, 570] width 49 height 20
click at [31, 181] on div at bounding box center [29, 183] width 10 height 10
click at [25, 208] on div at bounding box center [29, 209] width 10 height 10
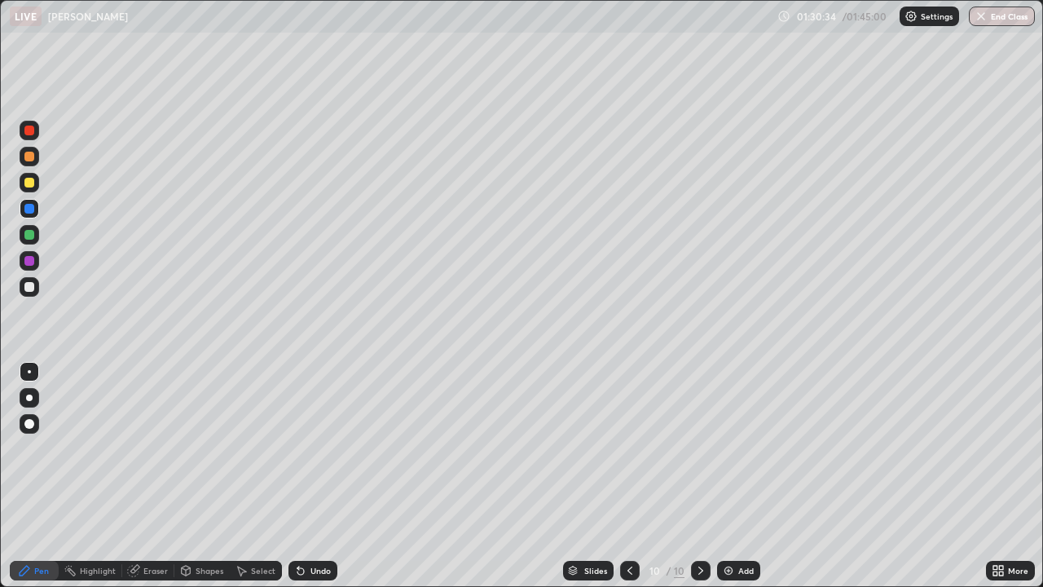
click at [30, 187] on div at bounding box center [29, 183] width 10 height 10
click at [29, 233] on div at bounding box center [29, 235] width 10 height 10
click at [31, 132] on div at bounding box center [29, 130] width 10 height 10
click at [29, 255] on div at bounding box center [30, 261] width 20 height 20
click at [29, 281] on div at bounding box center [30, 287] width 20 height 20
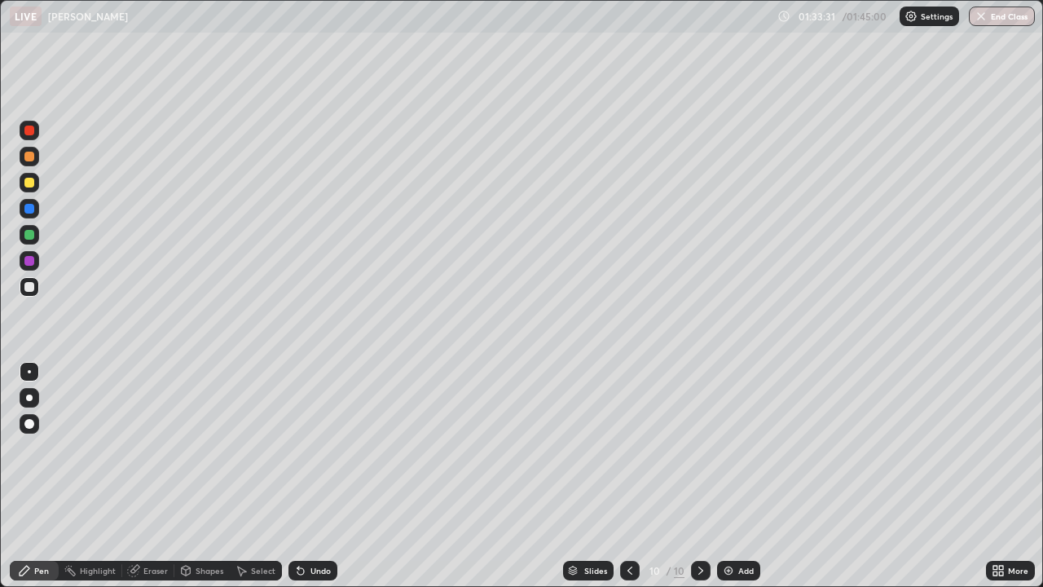
click at [32, 205] on div at bounding box center [29, 209] width 10 height 10
click at [727, 476] on div "Add" at bounding box center [738, 570] width 43 height 20
click at [305, 476] on div "Undo" at bounding box center [312, 570] width 49 height 20
click at [307, 476] on div "Undo" at bounding box center [312, 570] width 49 height 20
click at [30, 290] on div at bounding box center [29, 287] width 10 height 10
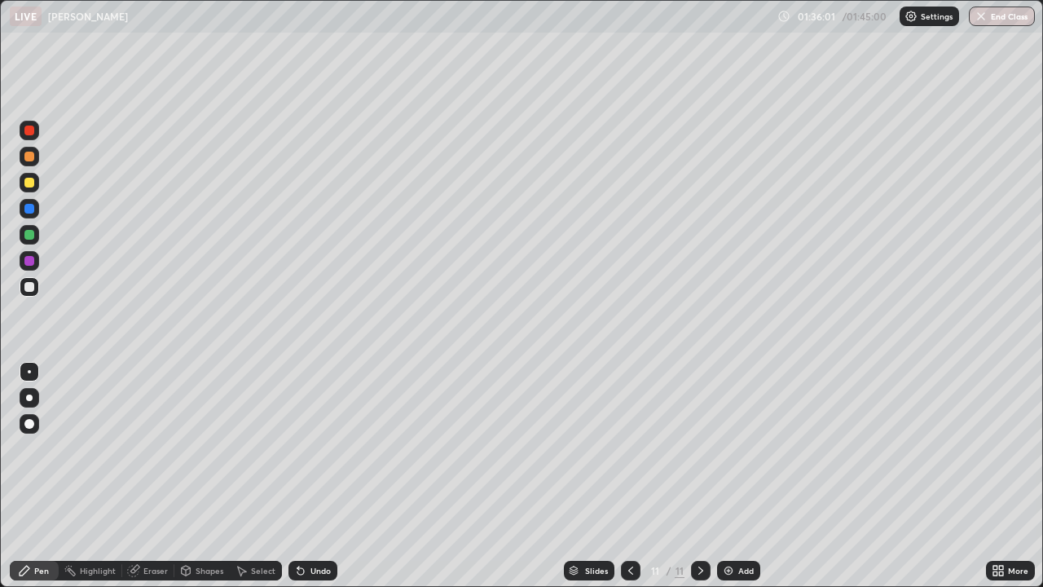
click at [318, 476] on div "Undo" at bounding box center [320, 570] width 20 height 8
click at [316, 476] on div "Undo" at bounding box center [320, 570] width 20 height 8
click at [31, 133] on div at bounding box center [29, 130] width 10 height 10
click at [30, 179] on div at bounding box center [29, 183] width 10 height 10
click at [321, 476] on div "Undo" at bounding box center [320, 570] width 20 height 8
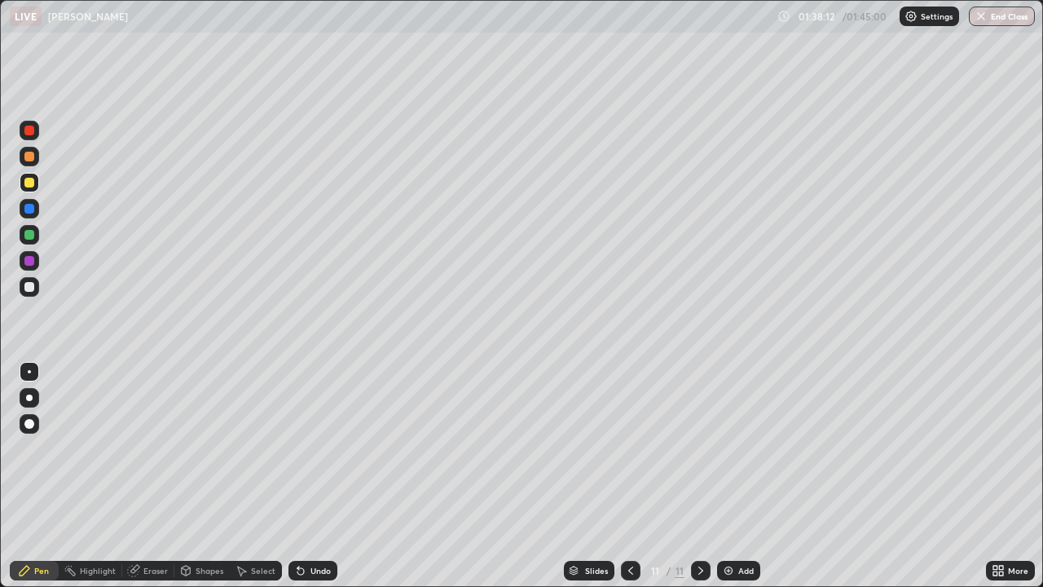
click at [310, 476] on div "Undo" at bounding box center [312, 570] width 49 height 20
click at [315, 476] on div "Undo" at bounding box center [312, 570] width 49 height 20
click at [831, 14] on div "01:41:16" at bounding box center [818, 16] width 46 height 10
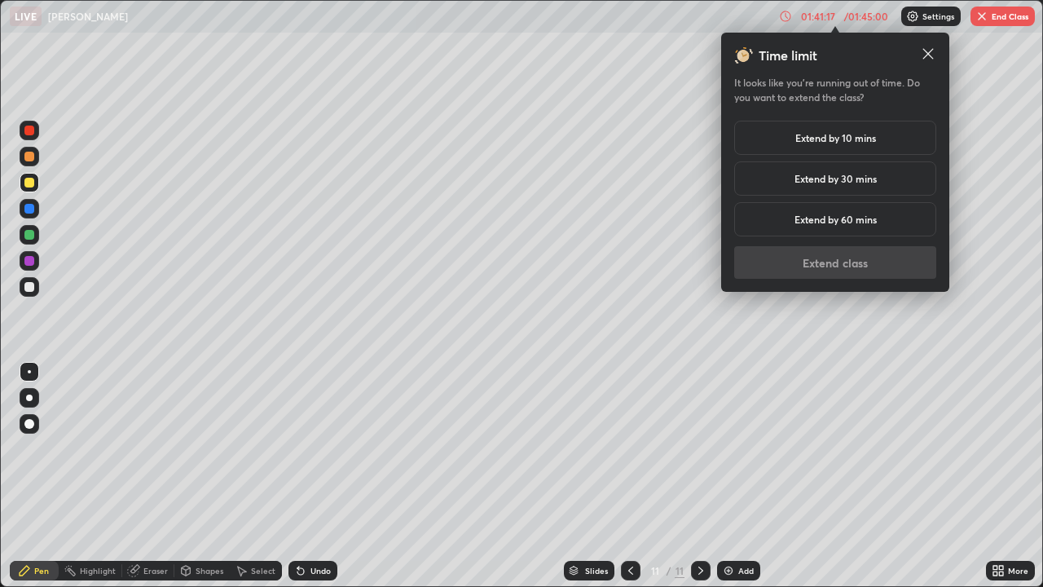
click at [795, 134] on h5 "Extend by 10 mins" at bounding box center [835, 137] width 81 height 15
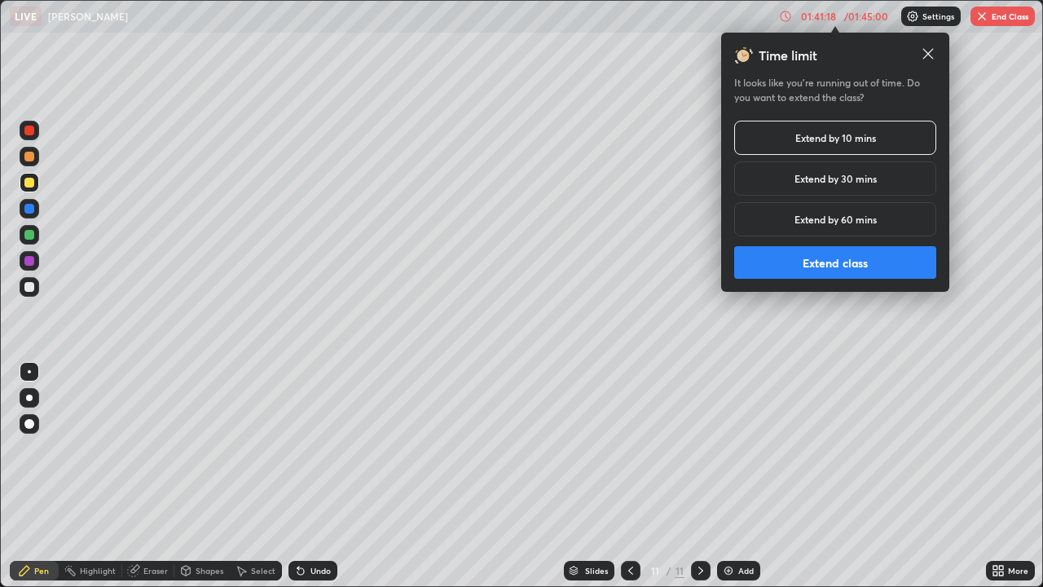
click at [787, 269] on button "Extend class" at bounding box center [835, 262] width 202 height 33
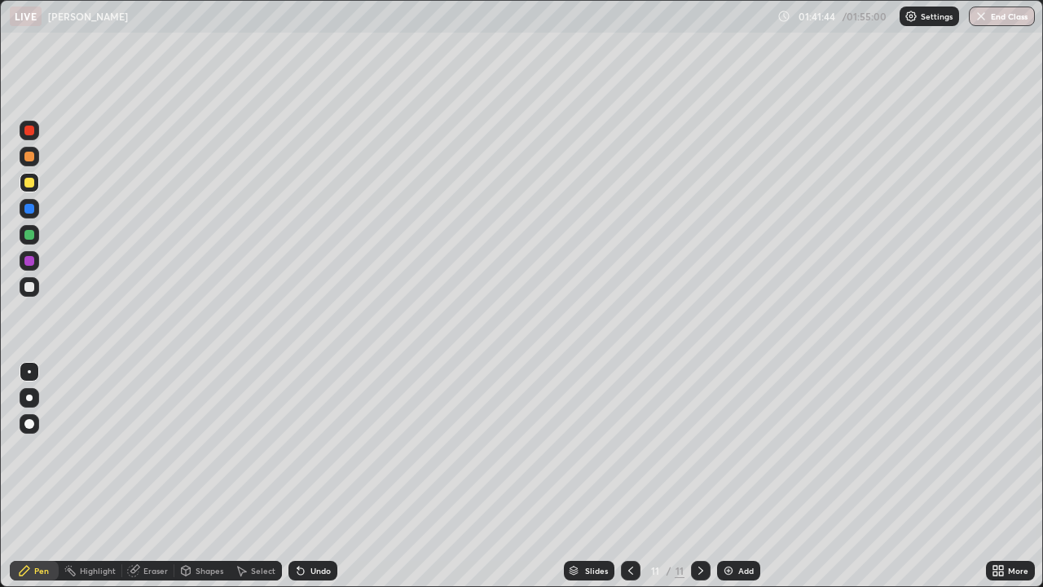
click at [29, 131] on div at bounding box center [29, 130] width 10 height 10
click at [29, 178] on div at bounding box center [29, 183] width 10 height 10
click at [29, 156] on div at bounding box center [29, 157] width 10 height 10
click at [28, 287] on div at bounding box center [29, 287] width 10 height 10
click at [316, 476] on div "Undo" at bounding box center [320, 570] width 20 height 8
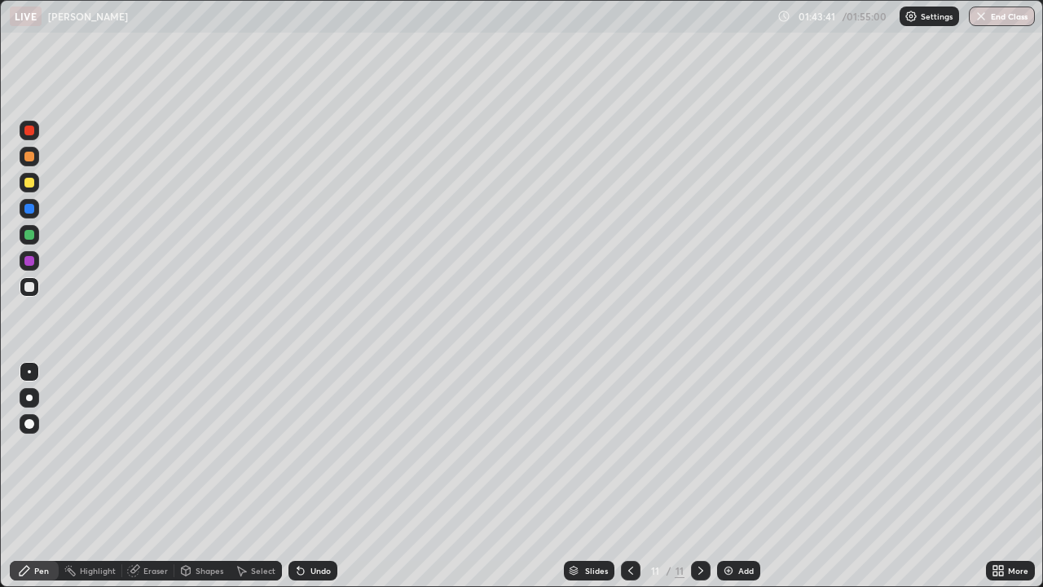
click at [312, 476] on div "Undo" at bounding box center [320, 570] width 20 height 8
click at [133, 476] on icon at bounding box center [133, 570] width 11 height 11
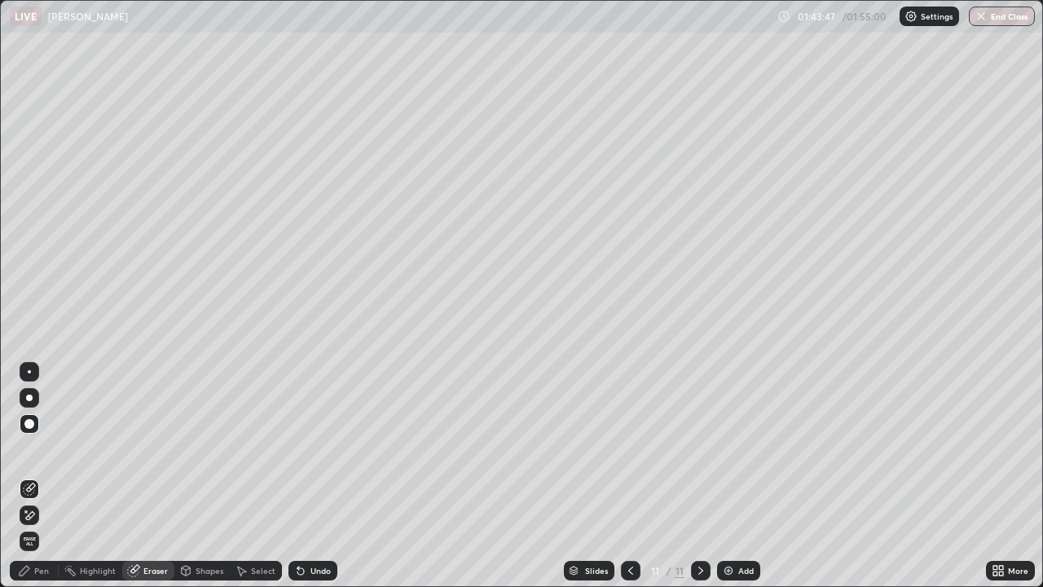
click at [38, 476] on div "Pen" at bounding box center [41, 570] width 15 height 8
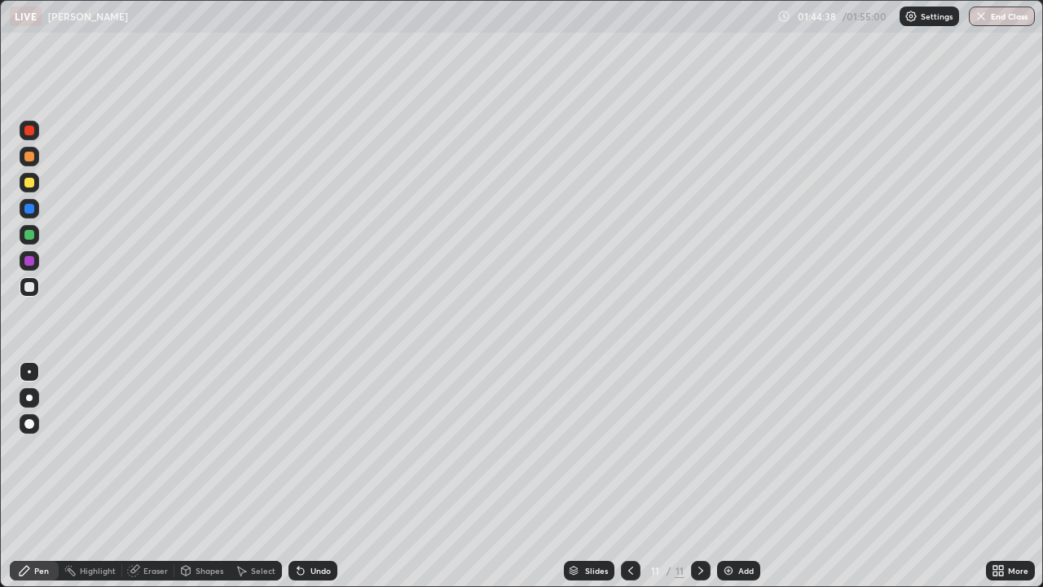
click at [36, 260] on div at bounding box center [30, 261] width 20 height 20
click at [30, 261] on div at bounding box center [29, 261] width 10 height 10
click at [32, 209] on div at bounding box center [29, 209] width 10 height 10
click at [29, 235] on div at bounding box center [29, 235] width 10 height 10
click at [994, 19] on button "End Class" at bounding box center [1002, 17] width 66 height 20
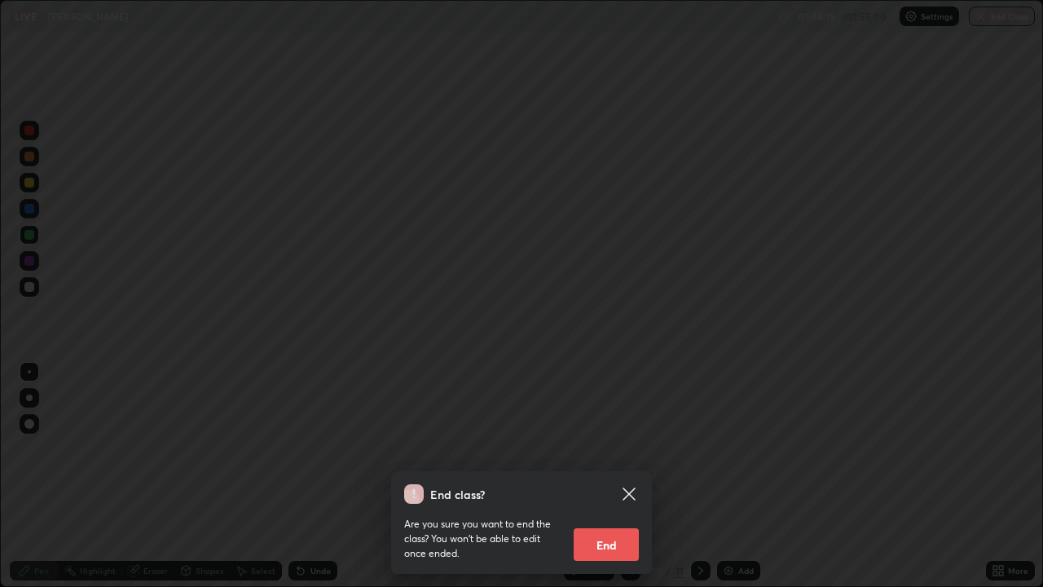
click at [565, 476] on div "Are you sure you want to end the class? You won’t be able to edit once ended. E…" at bounding box center [521, 531] width 235 height 57
click at [608, 476] on button "End" at bounding box center [606, 544] width 65 height 33
